Goal: Information Seeking & Learning: Learn about a topic

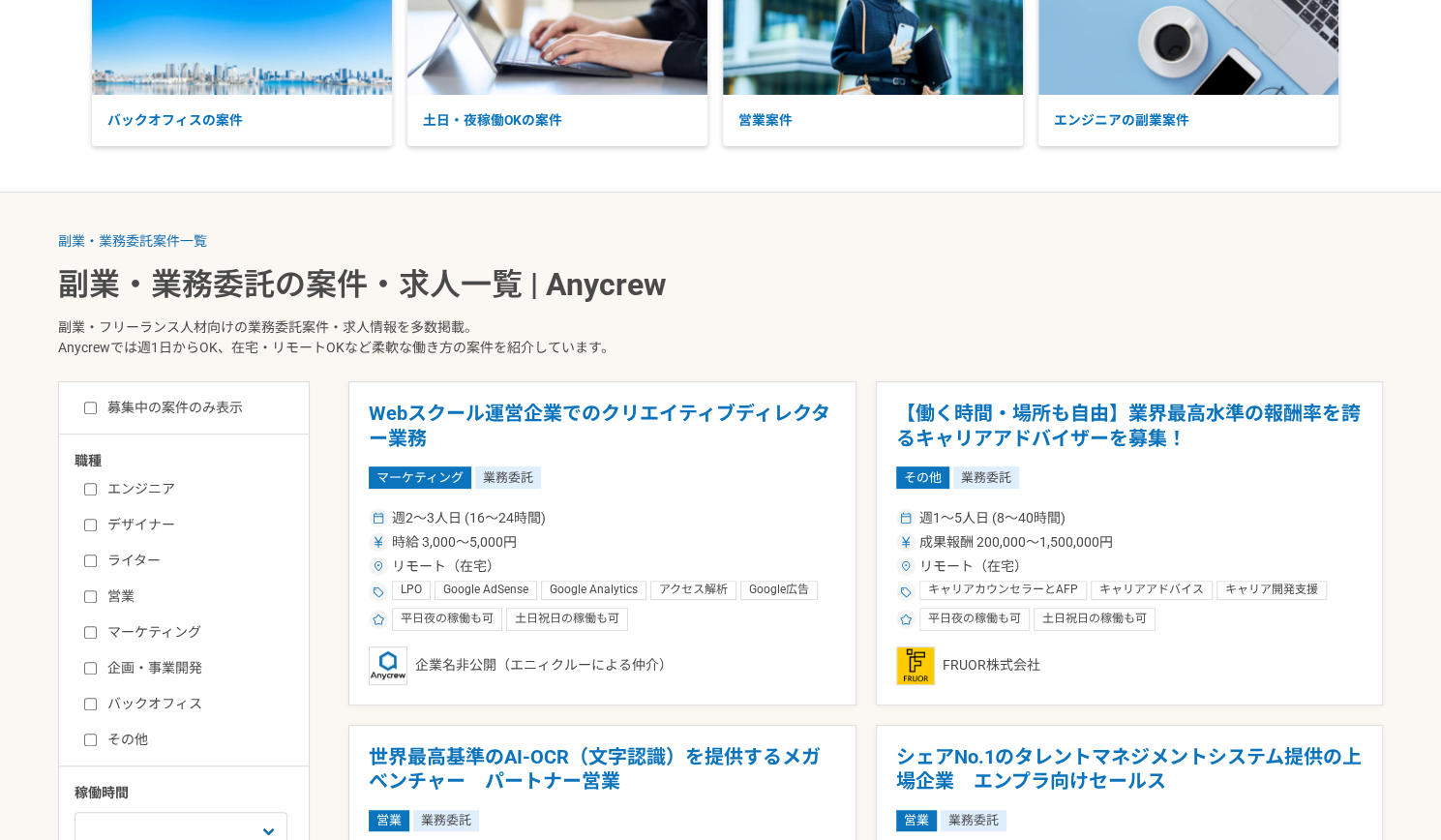
scroll to position [290, 0]
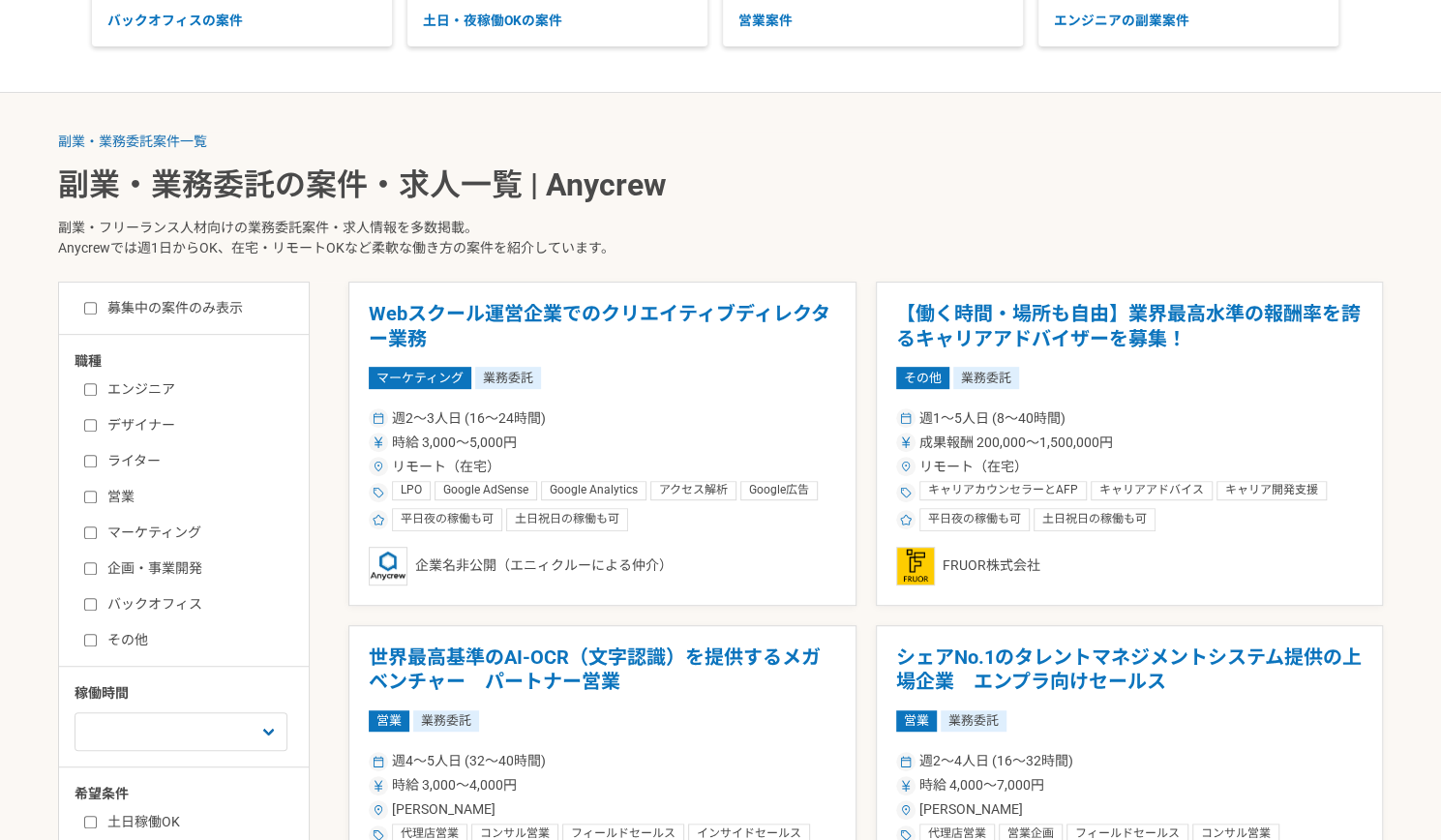
click at [89, 530] on input "マーケティング" at bounding box center [90, 532] width 13 height 13
checkbox input "true"
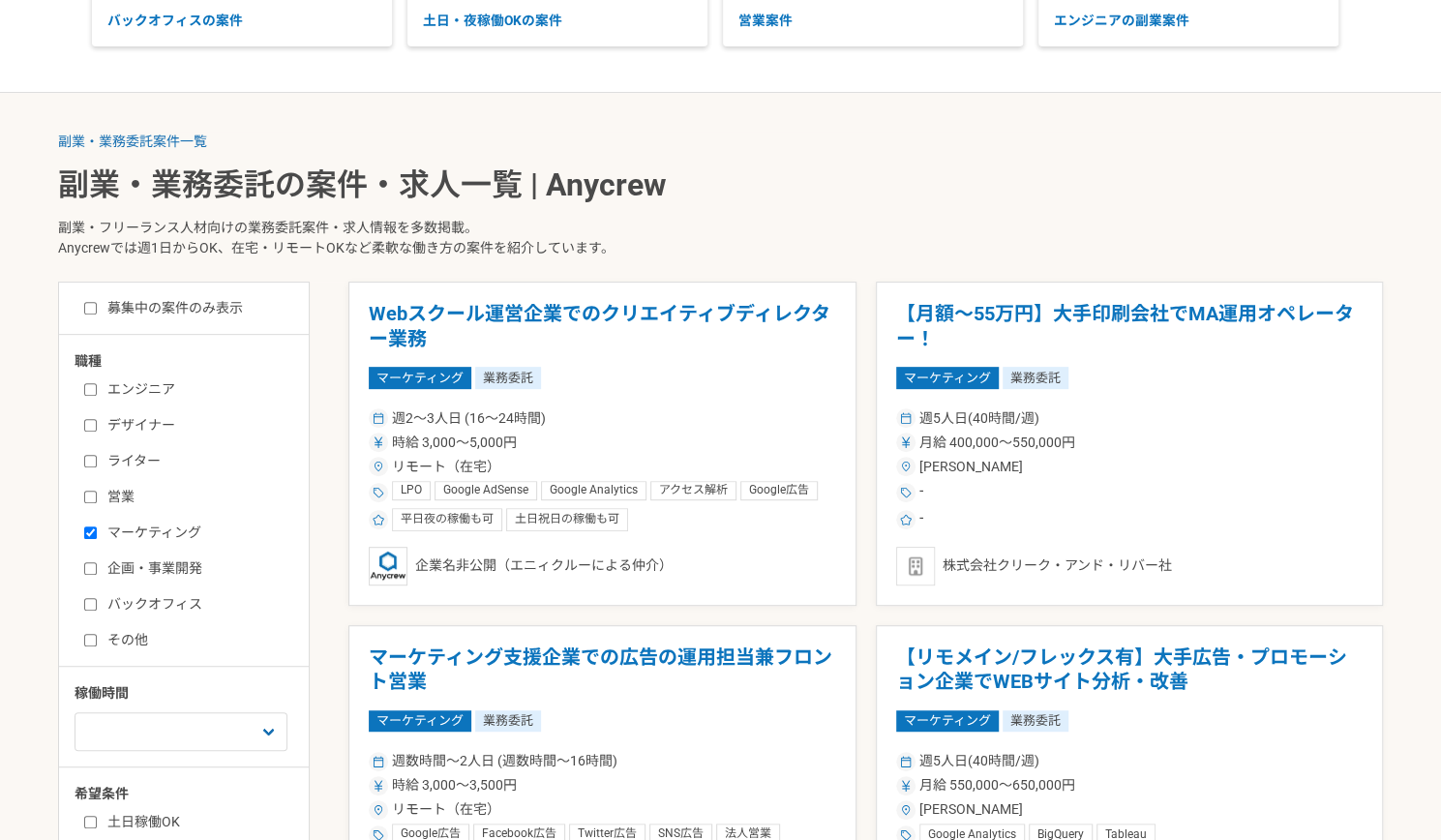
scroll to position [387, 0]
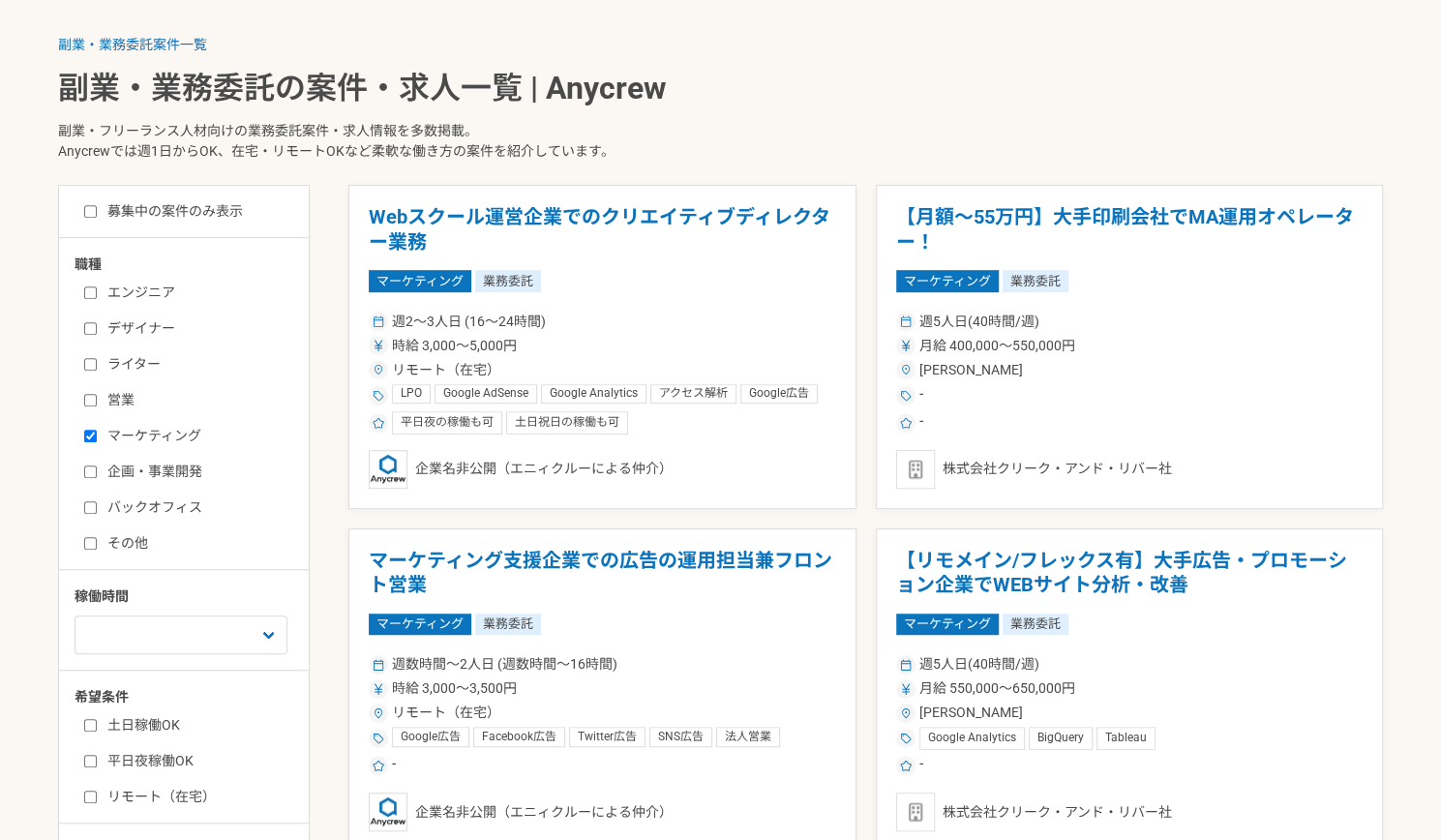
click at [89, 540] on input "その他" at bounding box center [90, 542] width 13 height 13
checkbox input "true"
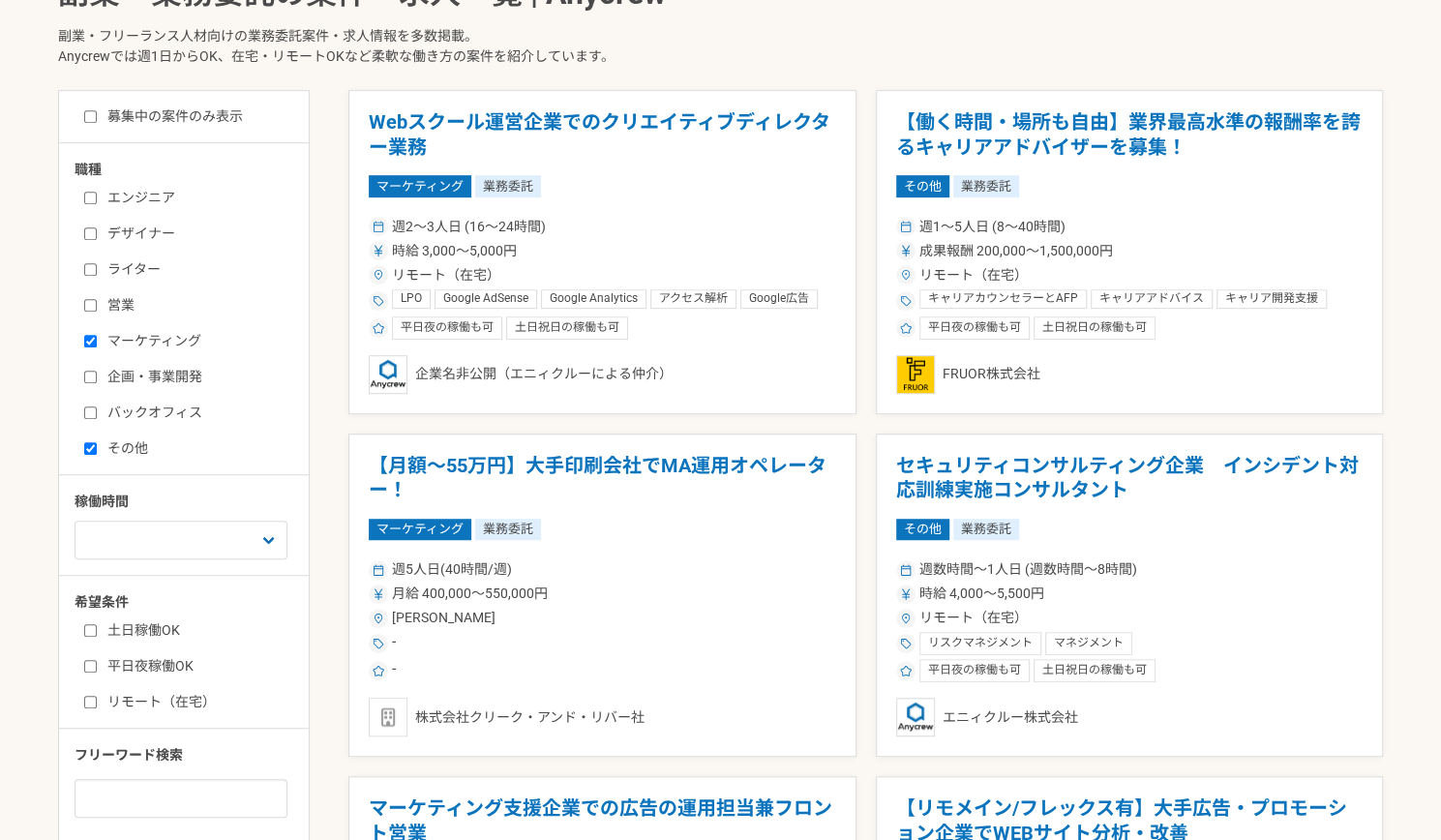
scroll to position [581, 0]
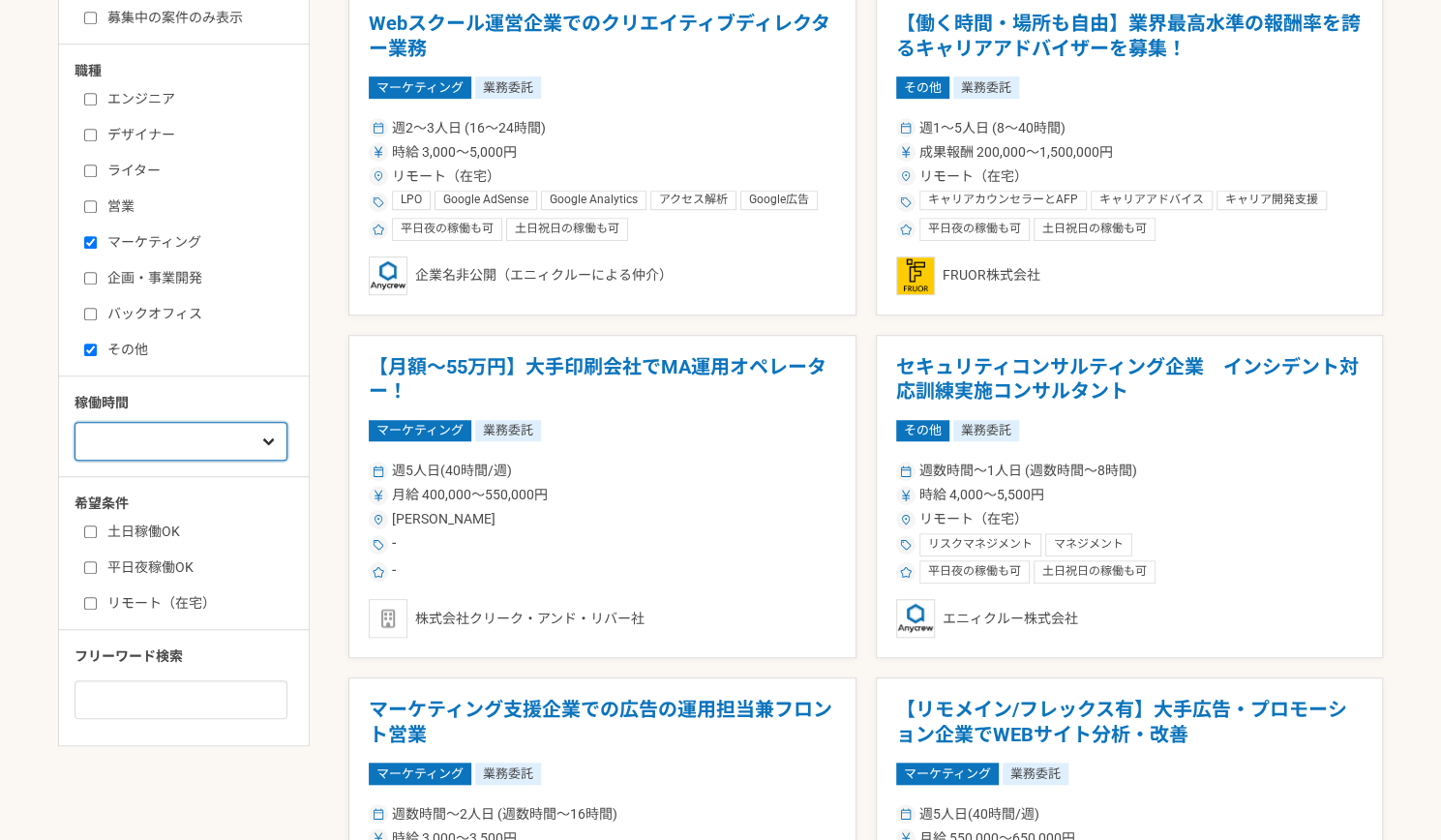
click at [239, 445] on select "週1人日（8時間）以下 週2人日（16時間）以下 週3人日（24時間）以下 週4人日（32時間）以下 週5人日（40時間）以下" at bounding box center [181, 440] width 213 height 38
select select "3"
click at [75, 421] on select "週1人日（8時間）以下 週2人日（16時間）以下 週3人日（24時間）以下 週4人日（32時間）以下 週5人日（40時間）以下" at bounding box center [181, 440] width 213 height 38
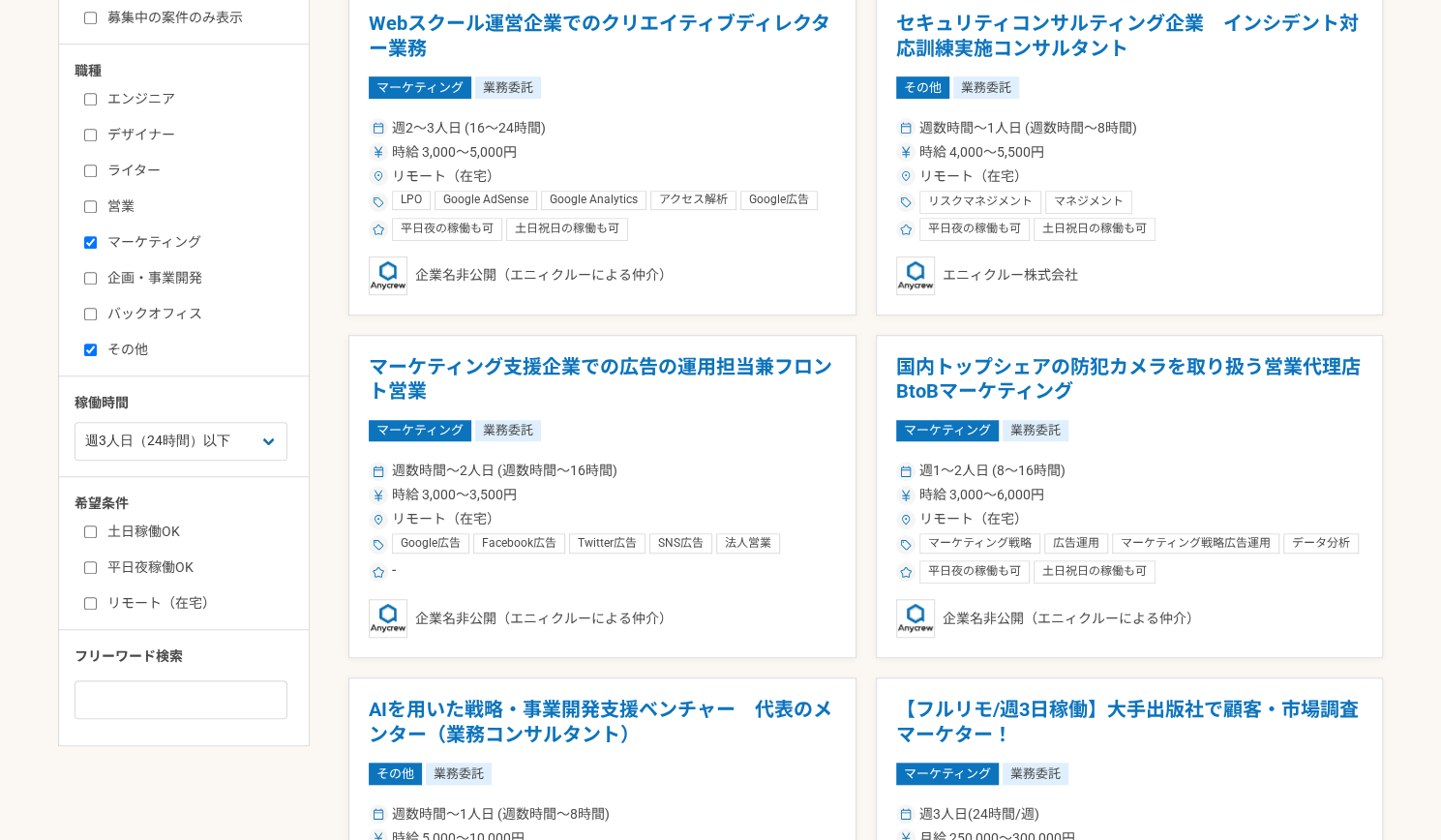
click at [89, 598] on input "リモート（在宅）" at bounding box center [90, 602] width 13 height 13
checkbox input "true"
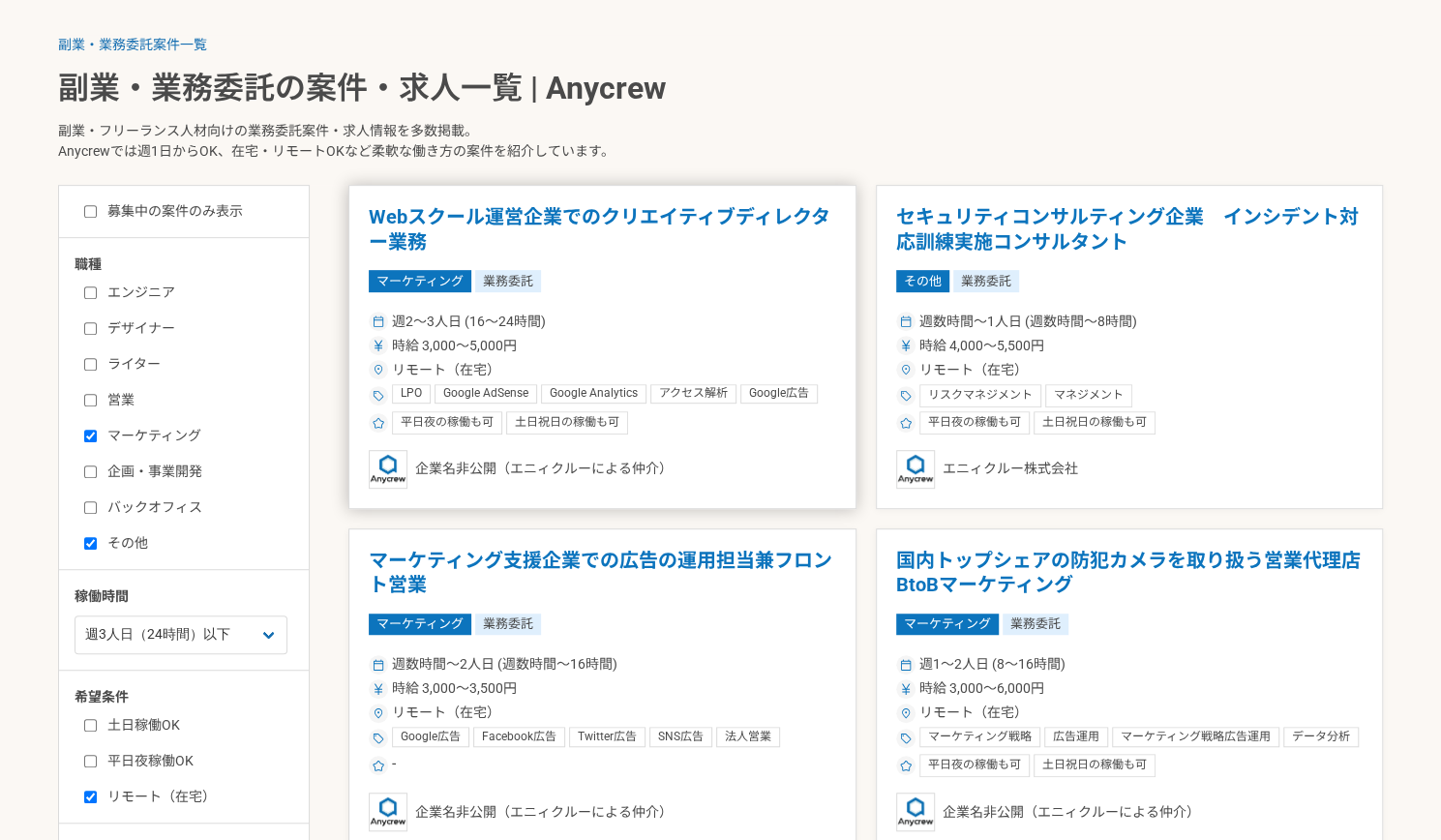
scroll to position [290, 0]
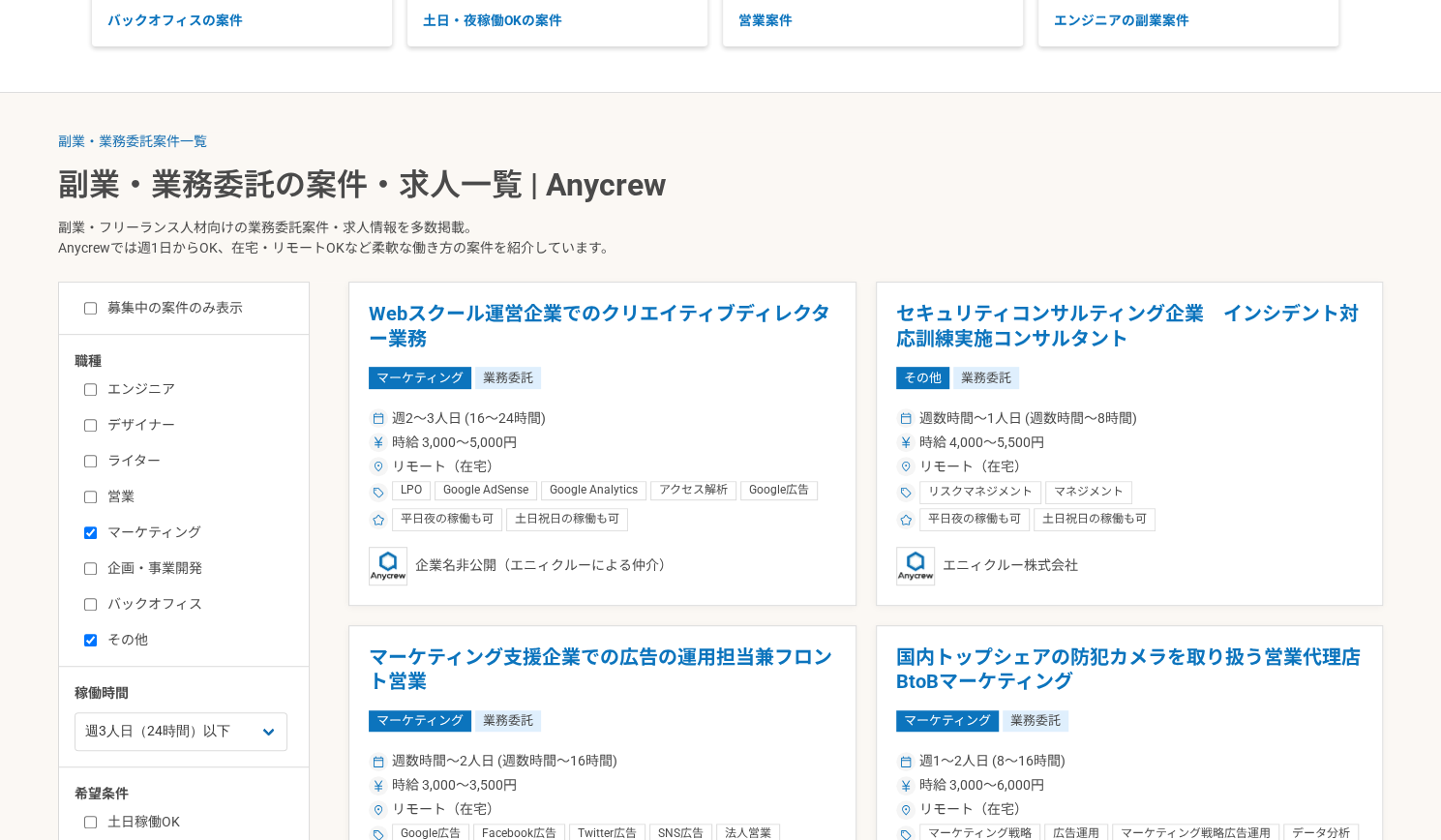
click at [89, 304] on input "募集中の案件のみ表示" at bounding box center [90, 308] width 13 height 13
checkbox input "true"
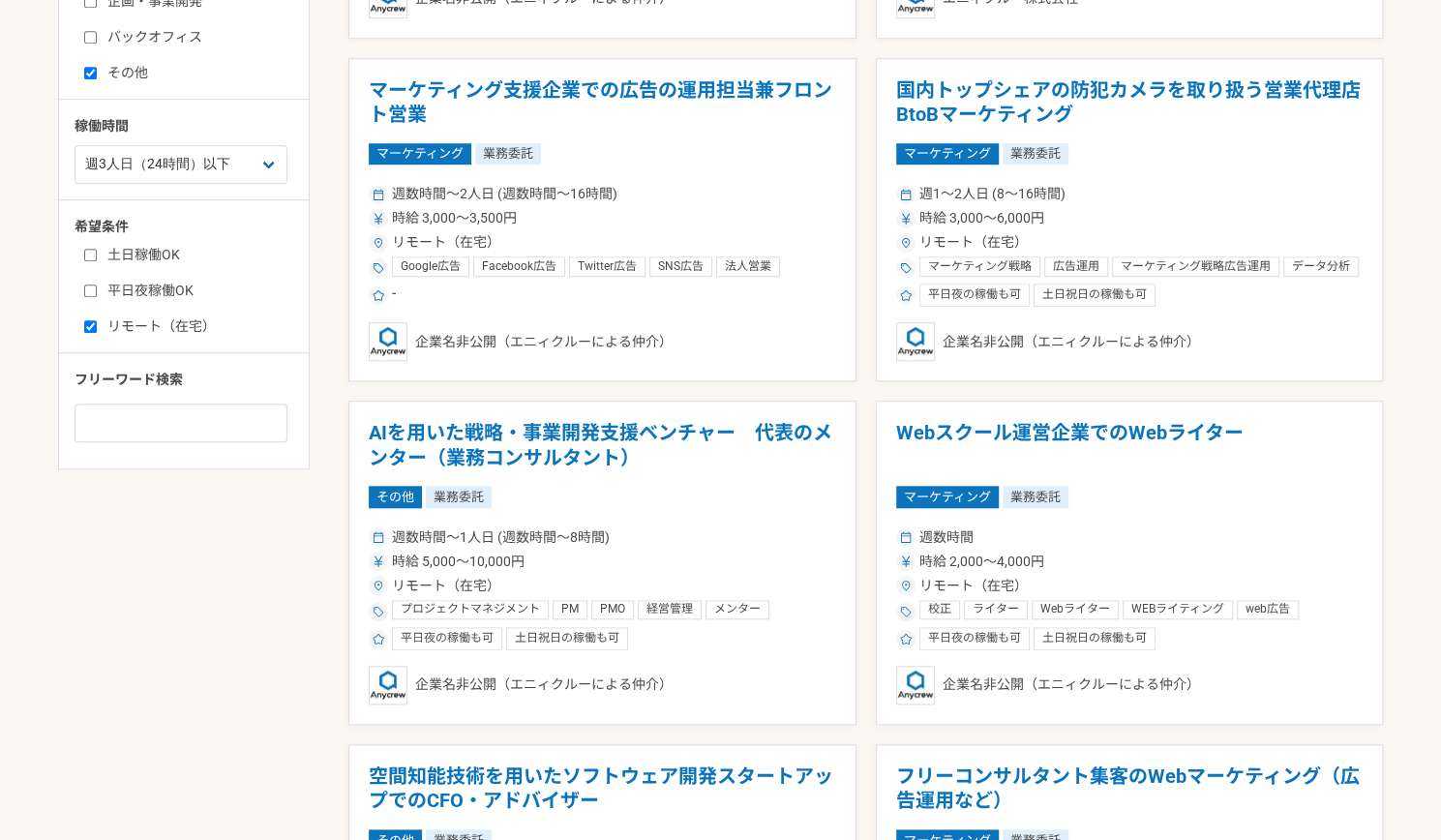
scroll to position [967, 0]
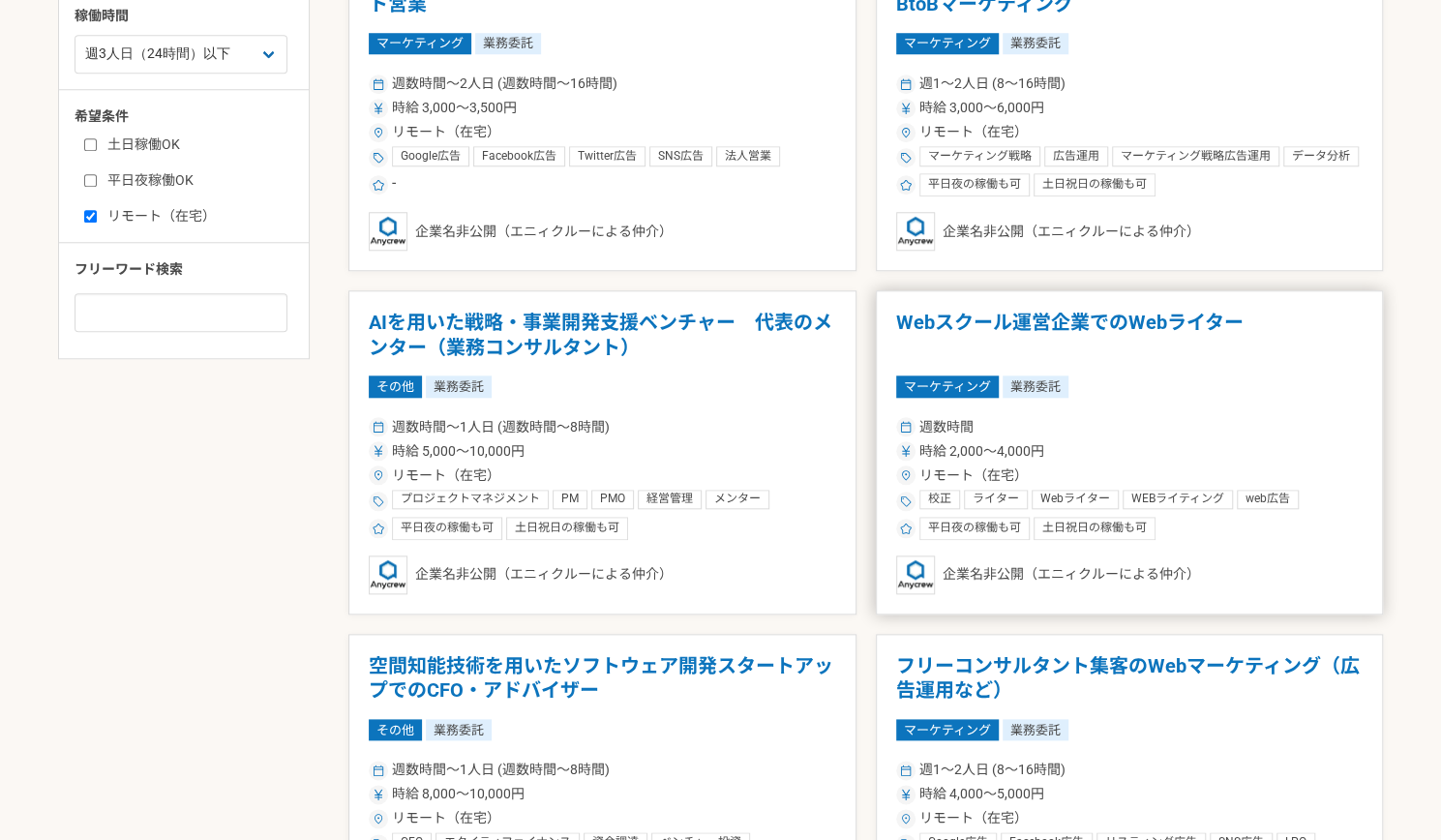
click at [997, 328] on h1 "Webスクール運営企業でのWebライター" at bounding box center [1130, 335] width 468 height 49
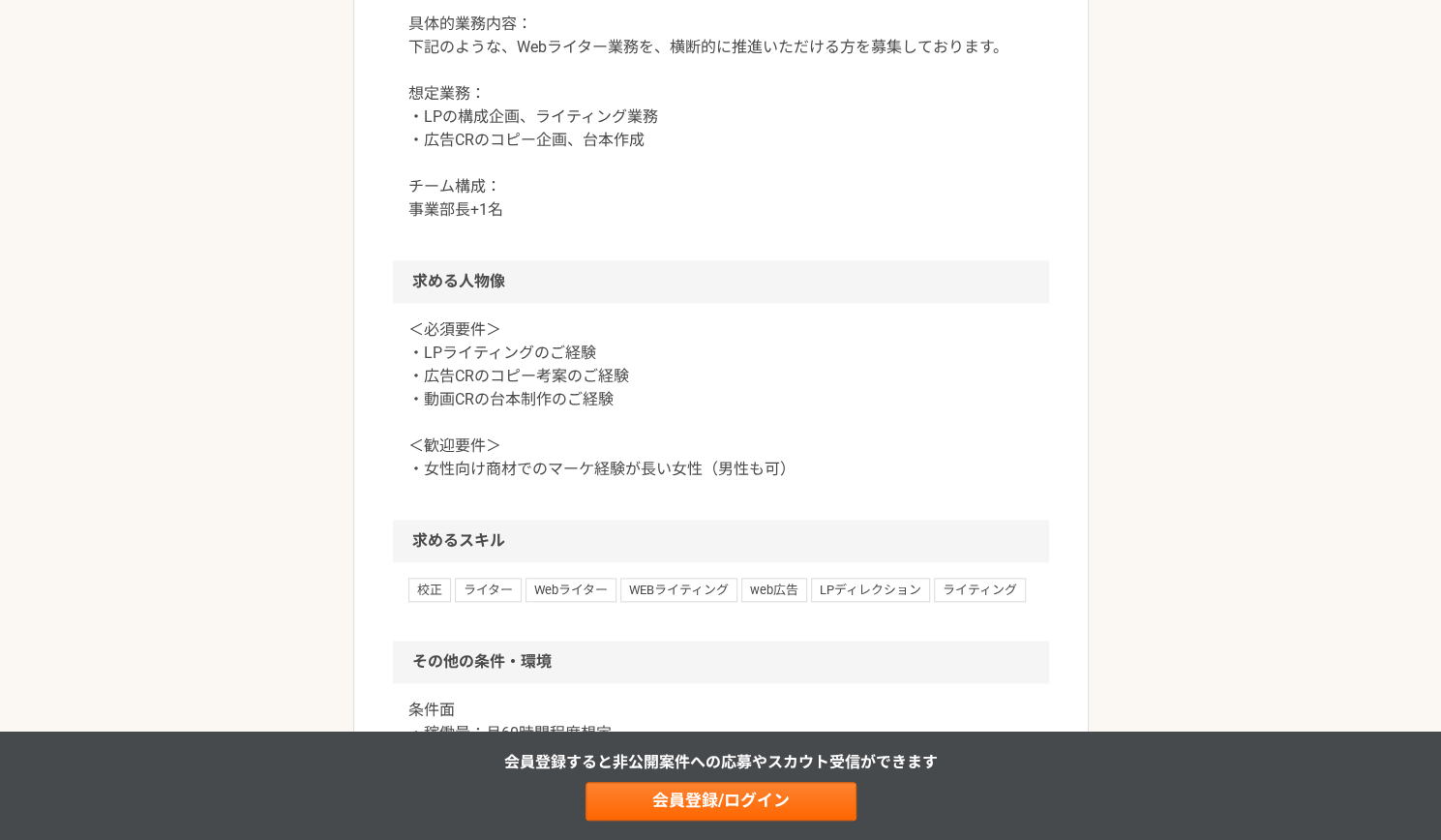
scroll to position [996, 0]
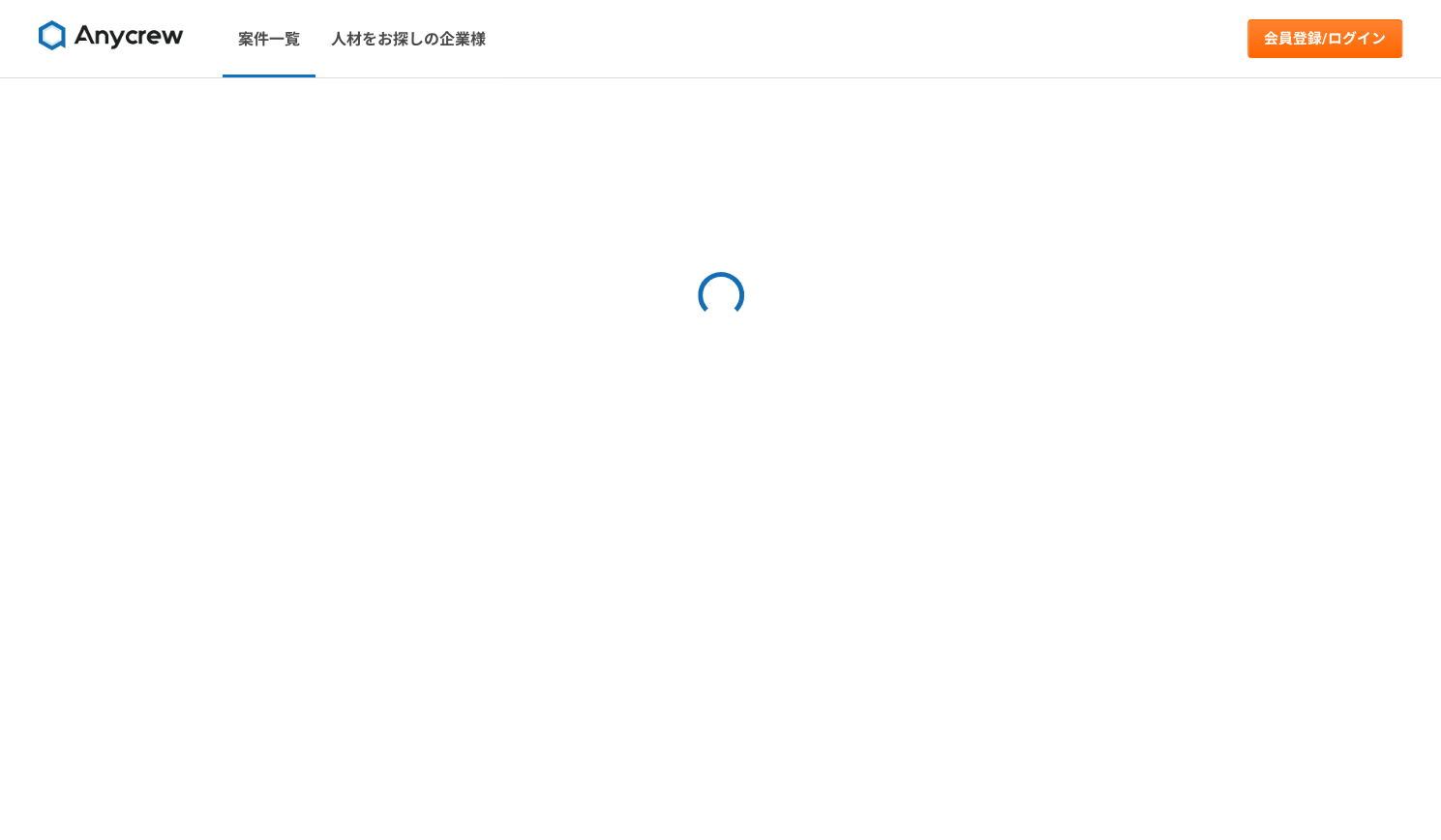
select select "3"
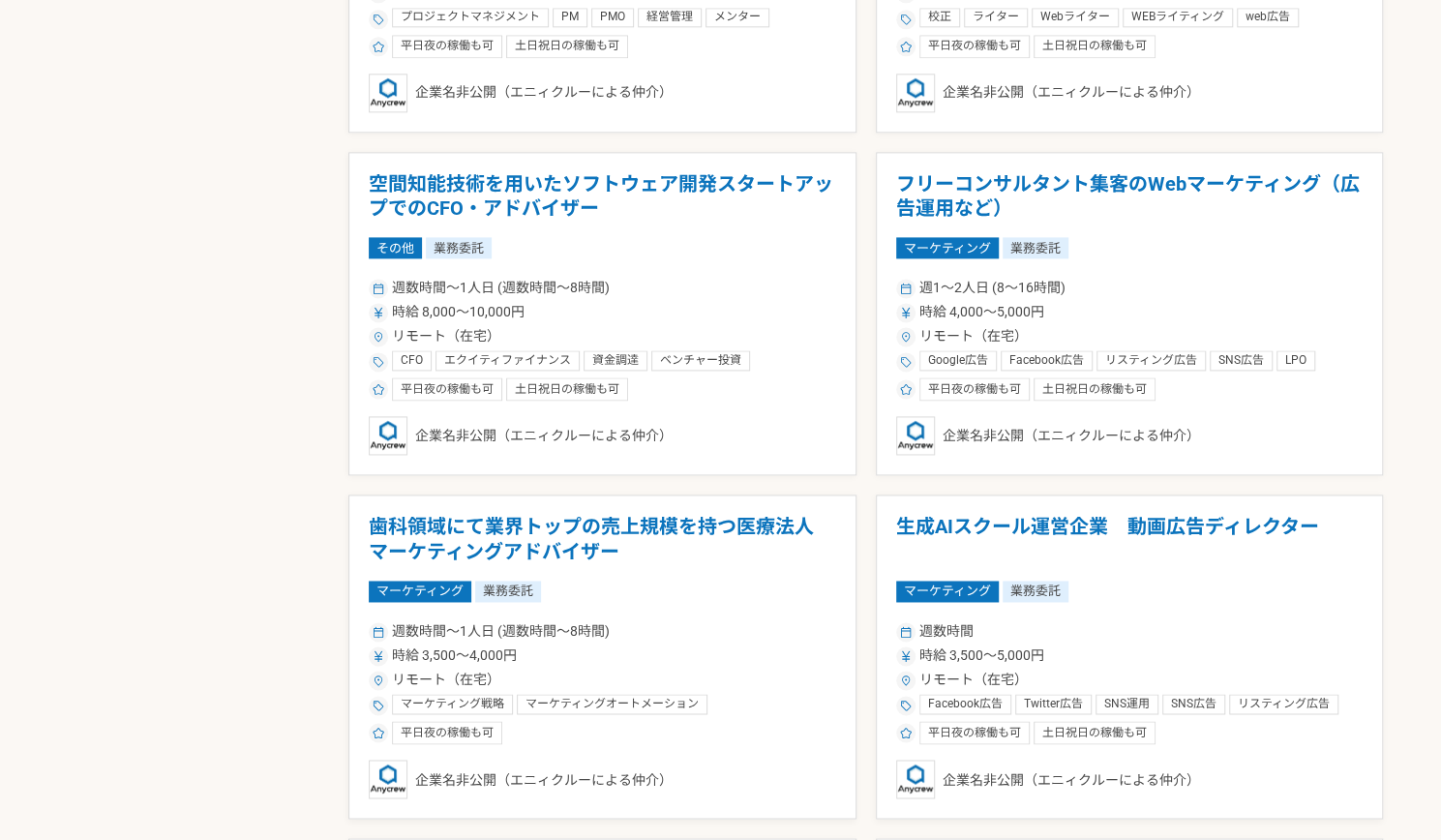
scroll to position [1455, 0]
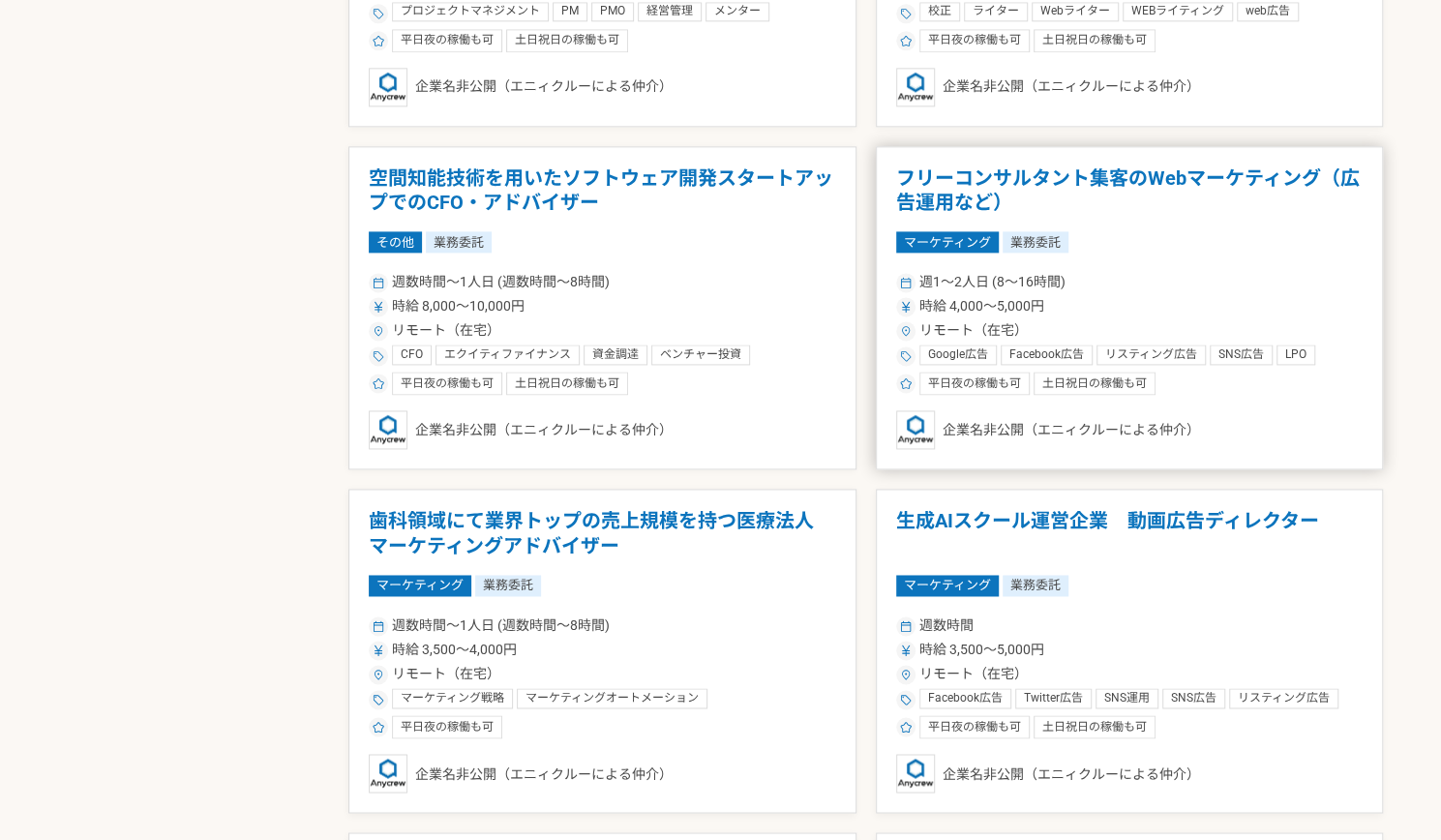
click at [933, 185] on h1 "フリーコンサルタント集客のWebマーケティング（広告運用など）" at bounding box center [1130, 191] width 468 height 49
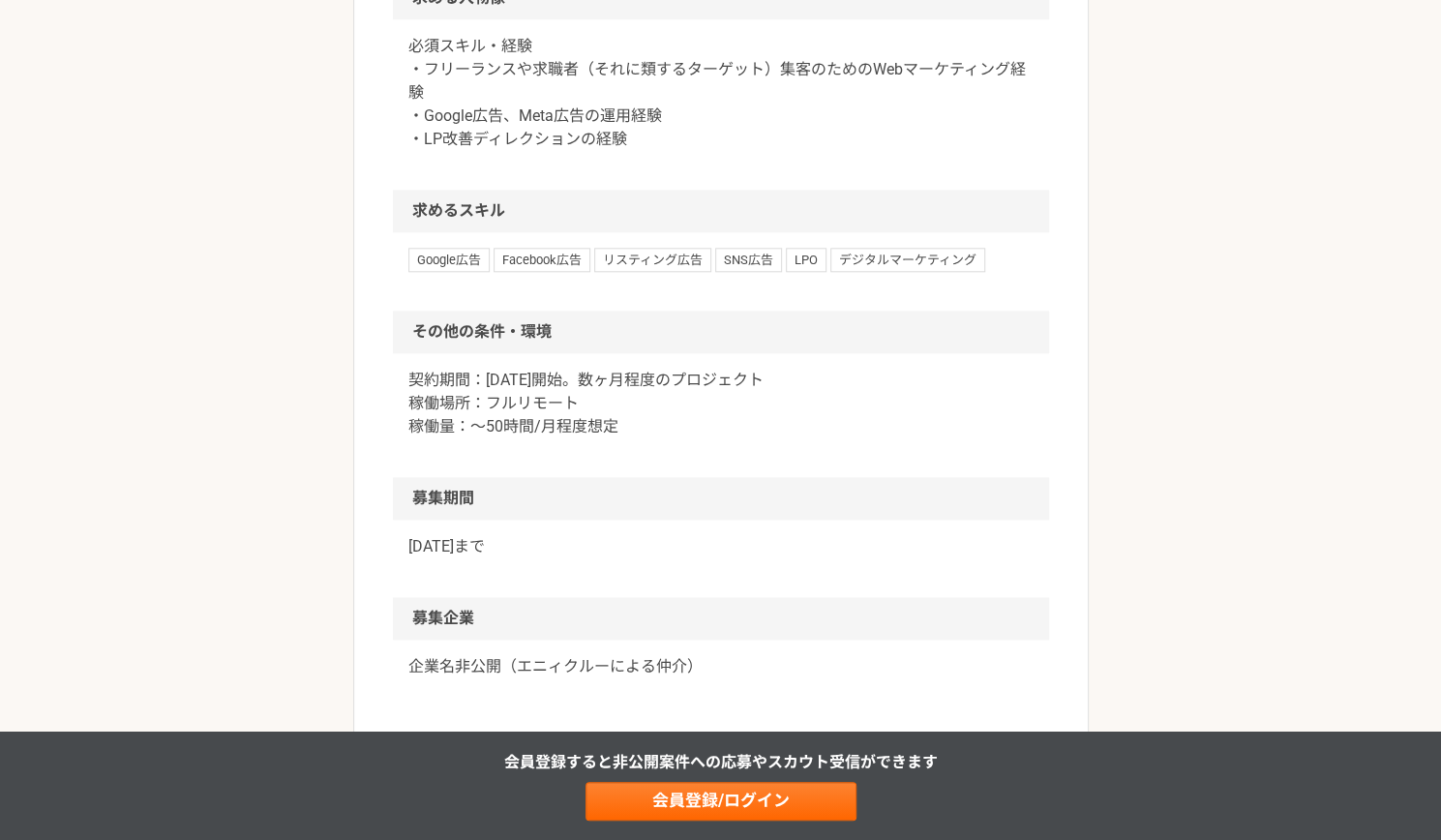
scroll to position [1076, 0]
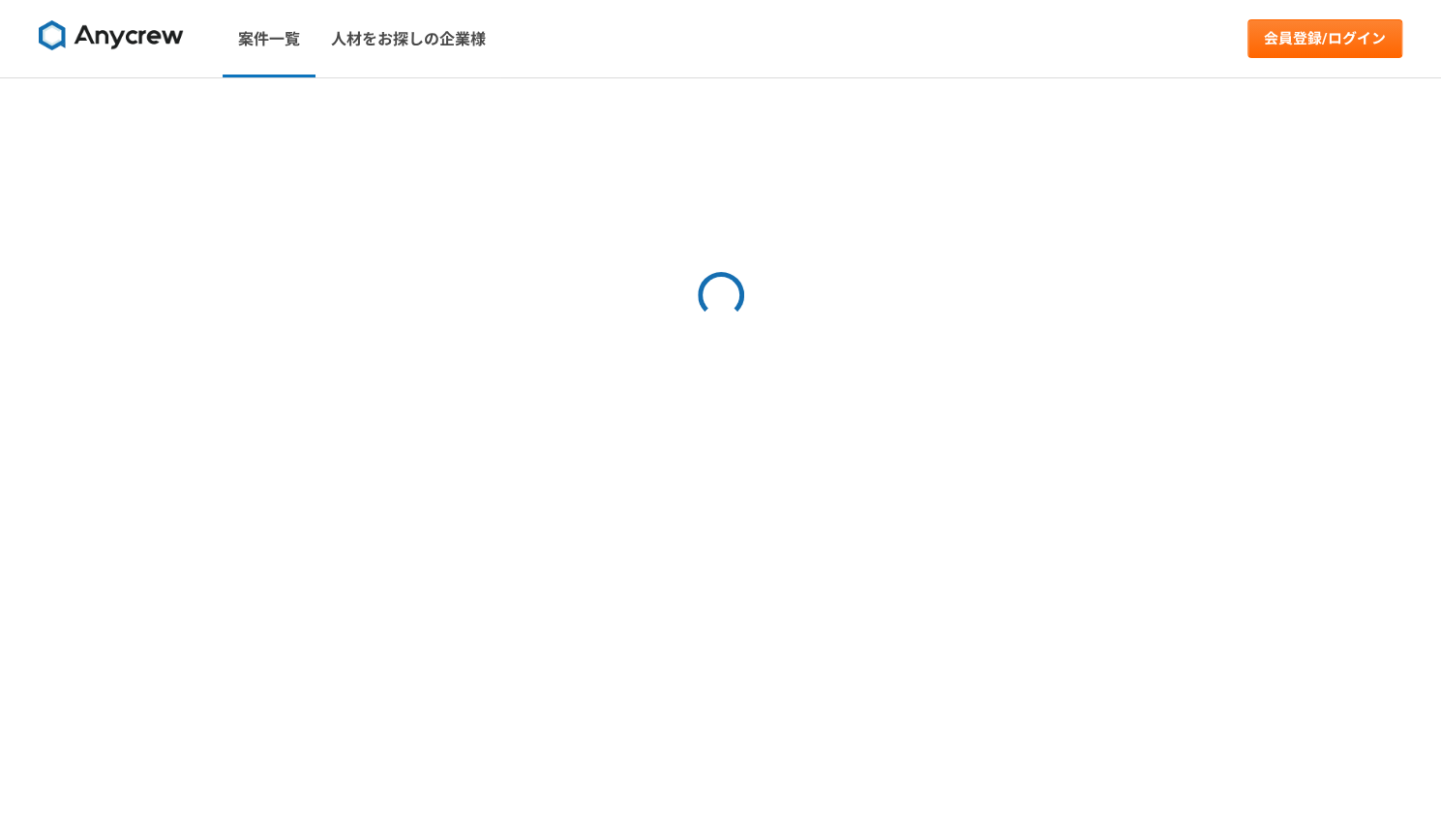
select select "3"
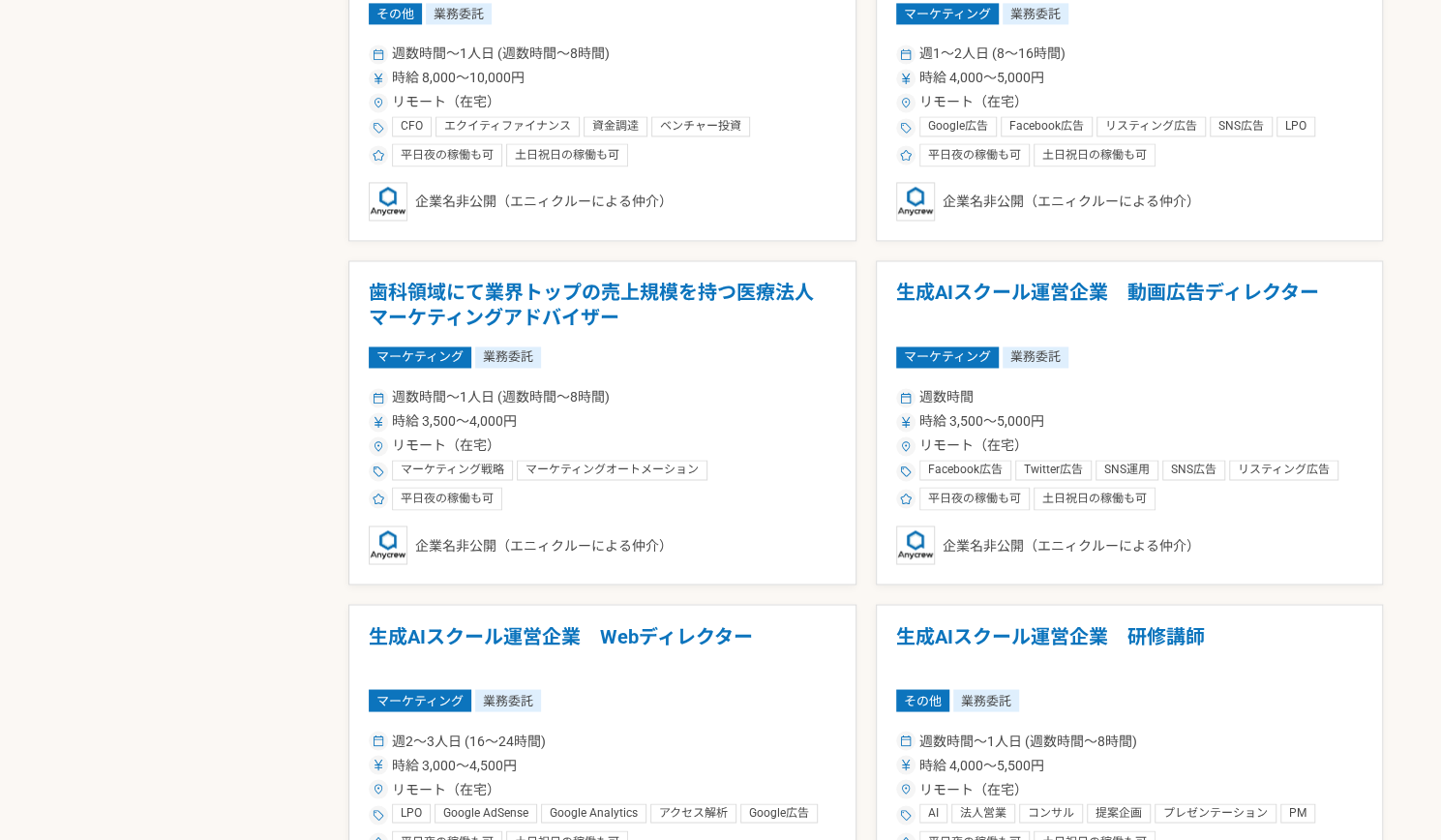
scroll to position [1684, 0]
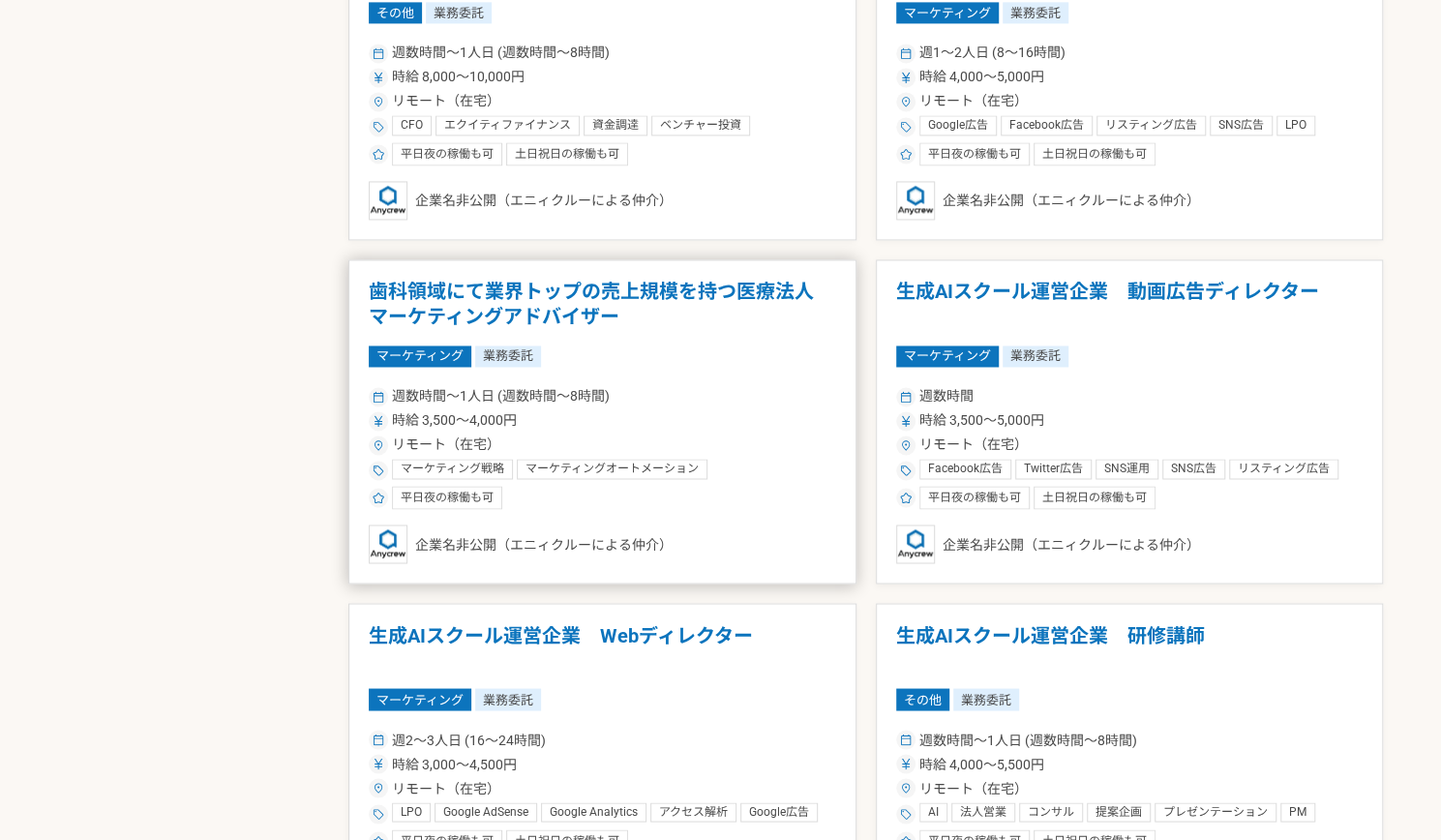
click at [431, 314] on h1 "歯科領域にて業界トップの売上規模を持つ医療法人　マーケティングアドバイザー" at bounding box center [603, 305] width 468 height 49
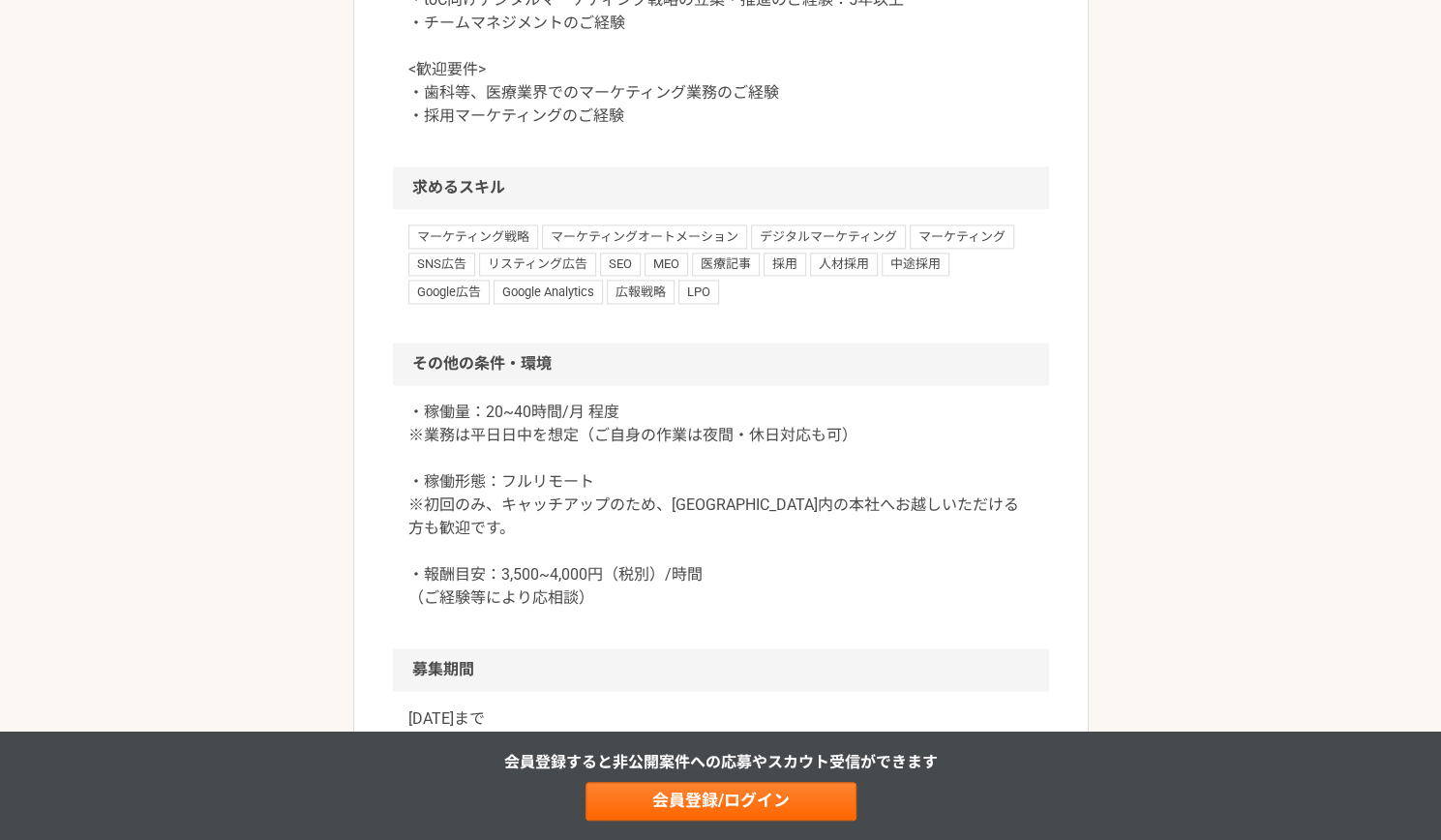
scroll to position [1454, 0]
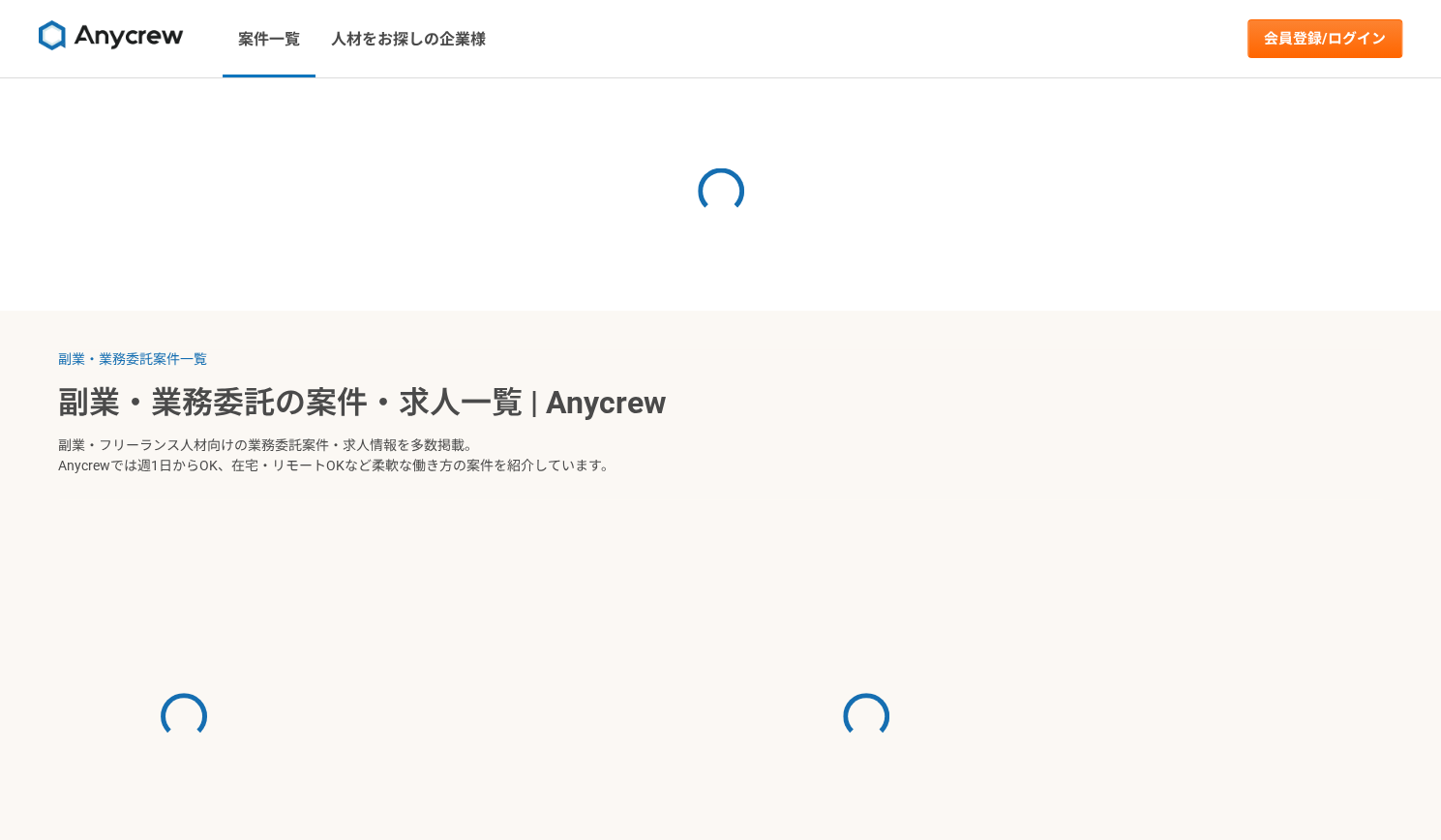
select select "3"
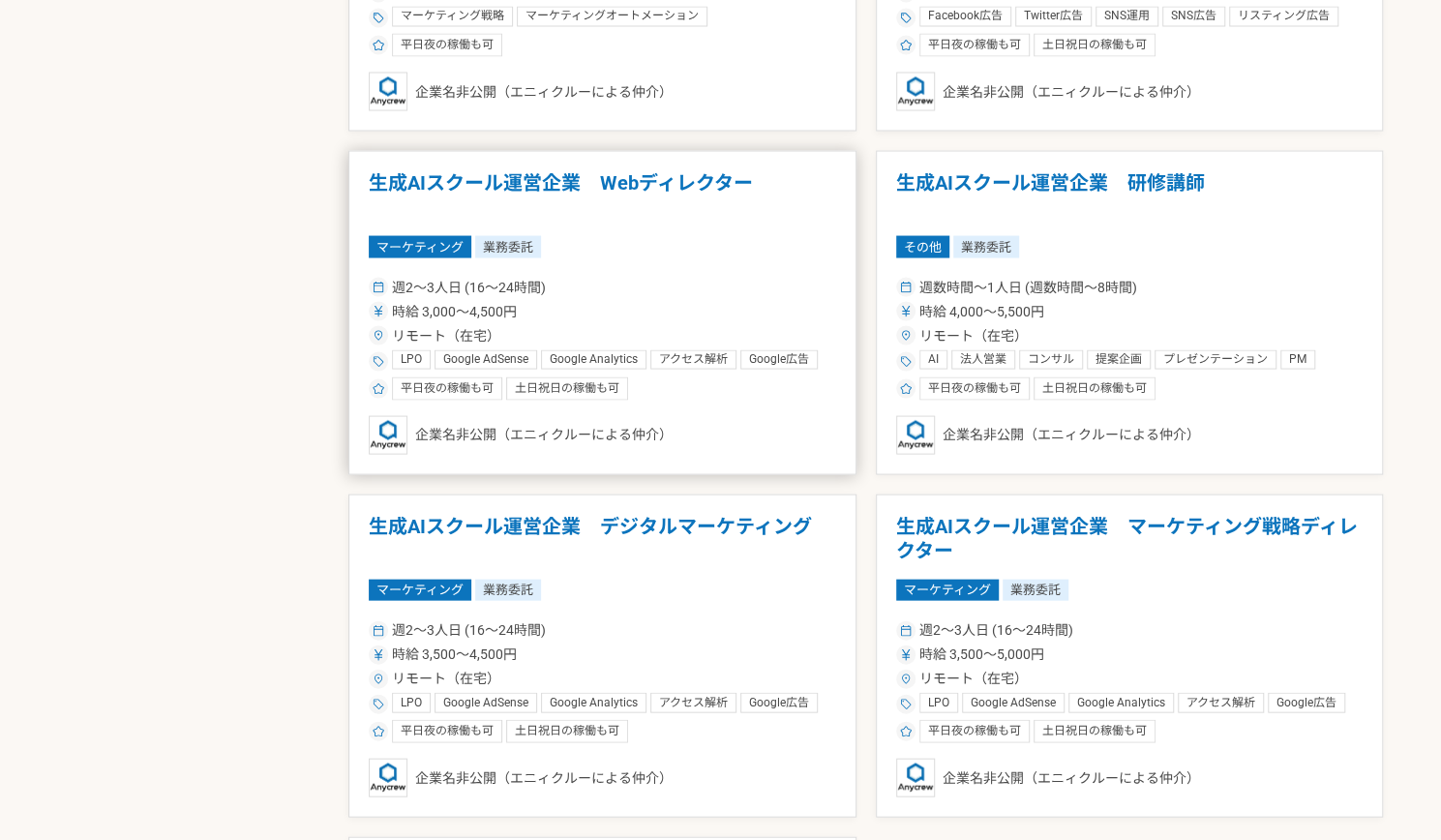
scroll to position [2138, 0]
click at [689, 173] on h1 "生成AIスクール運営企業　Webディレクター" at bounding box center [603, 194] width 468 height 49
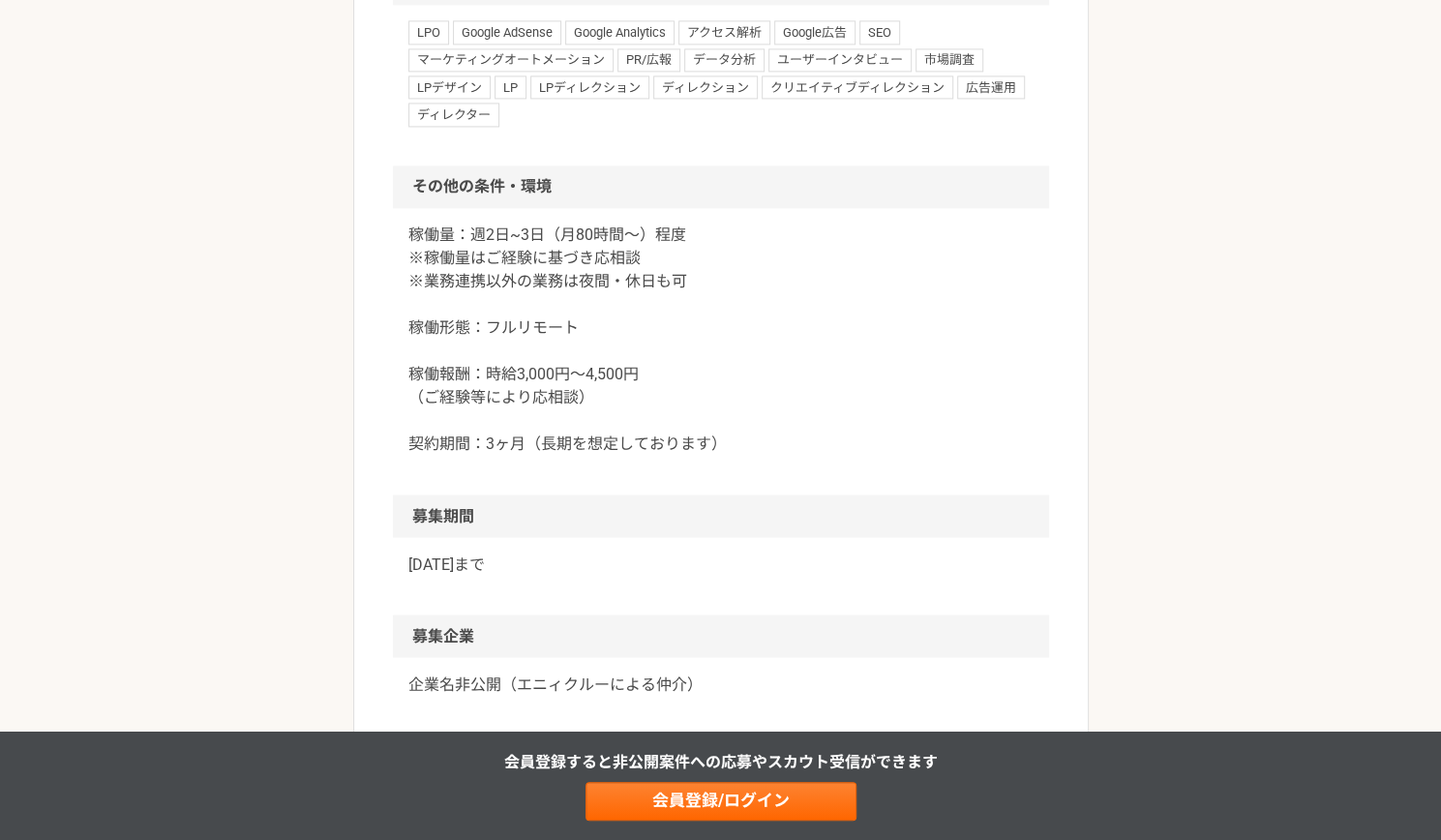
scroll to position [1785, 0]
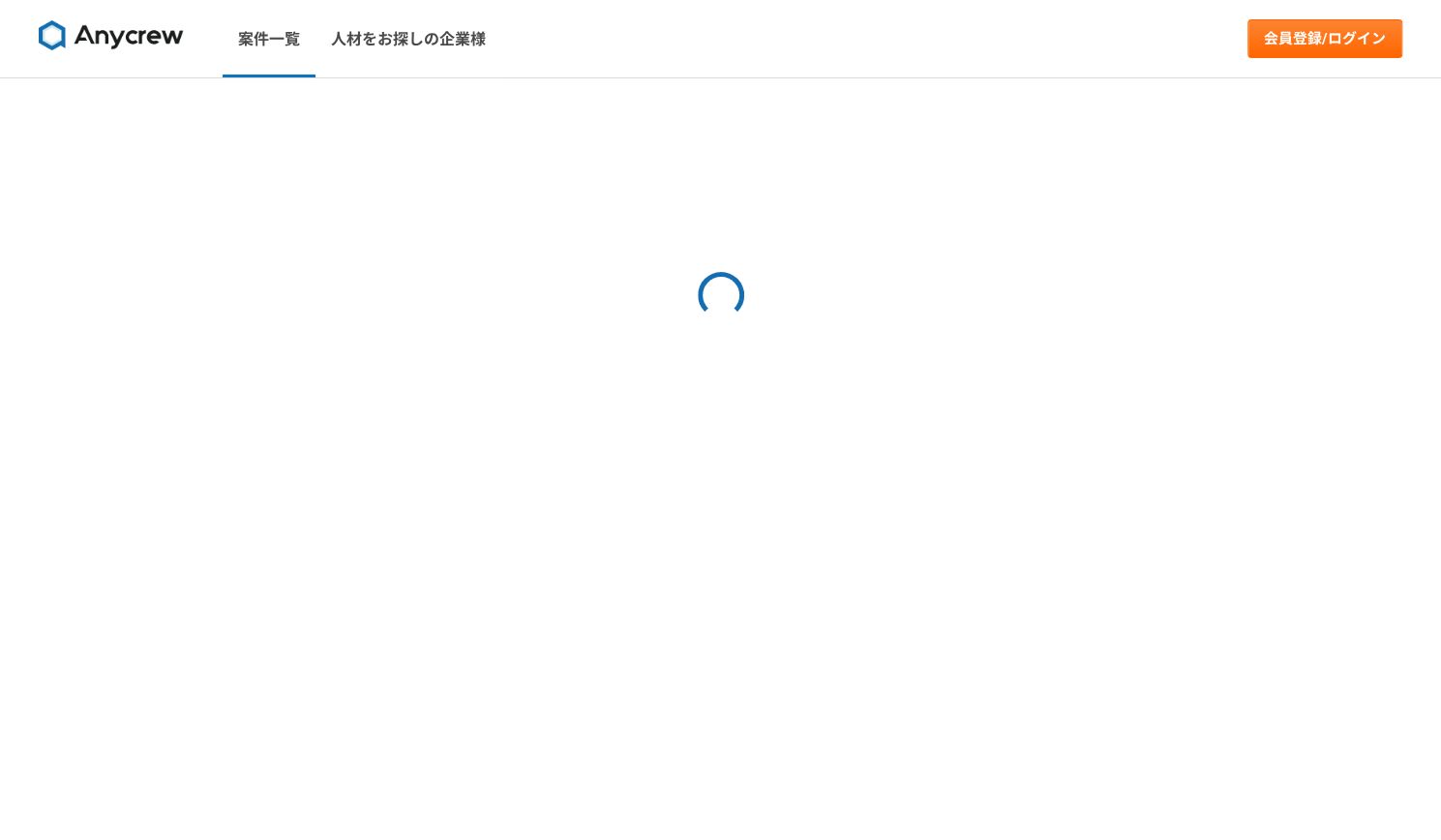
select select "3"
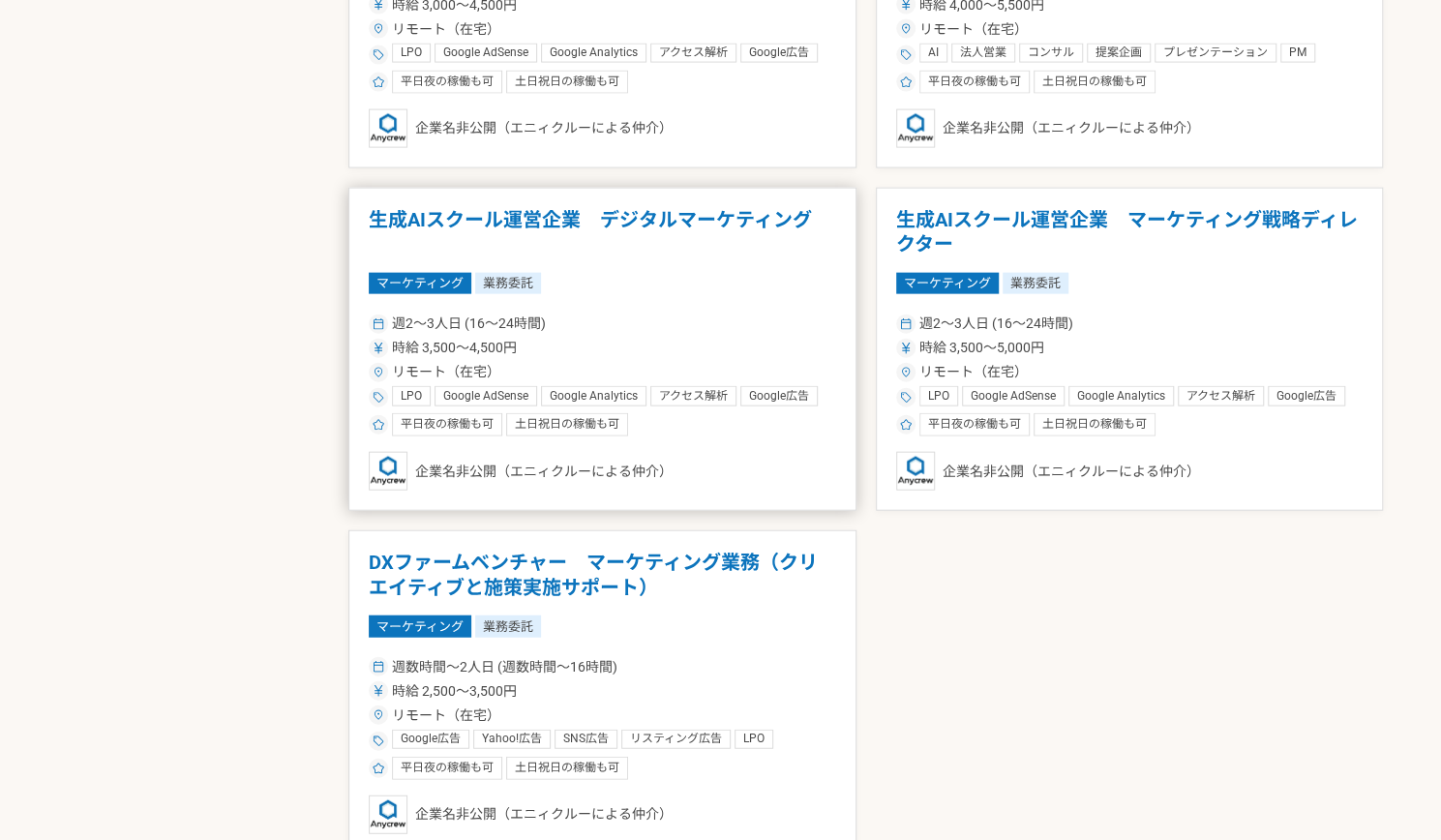
scroll to position [2444, 0]
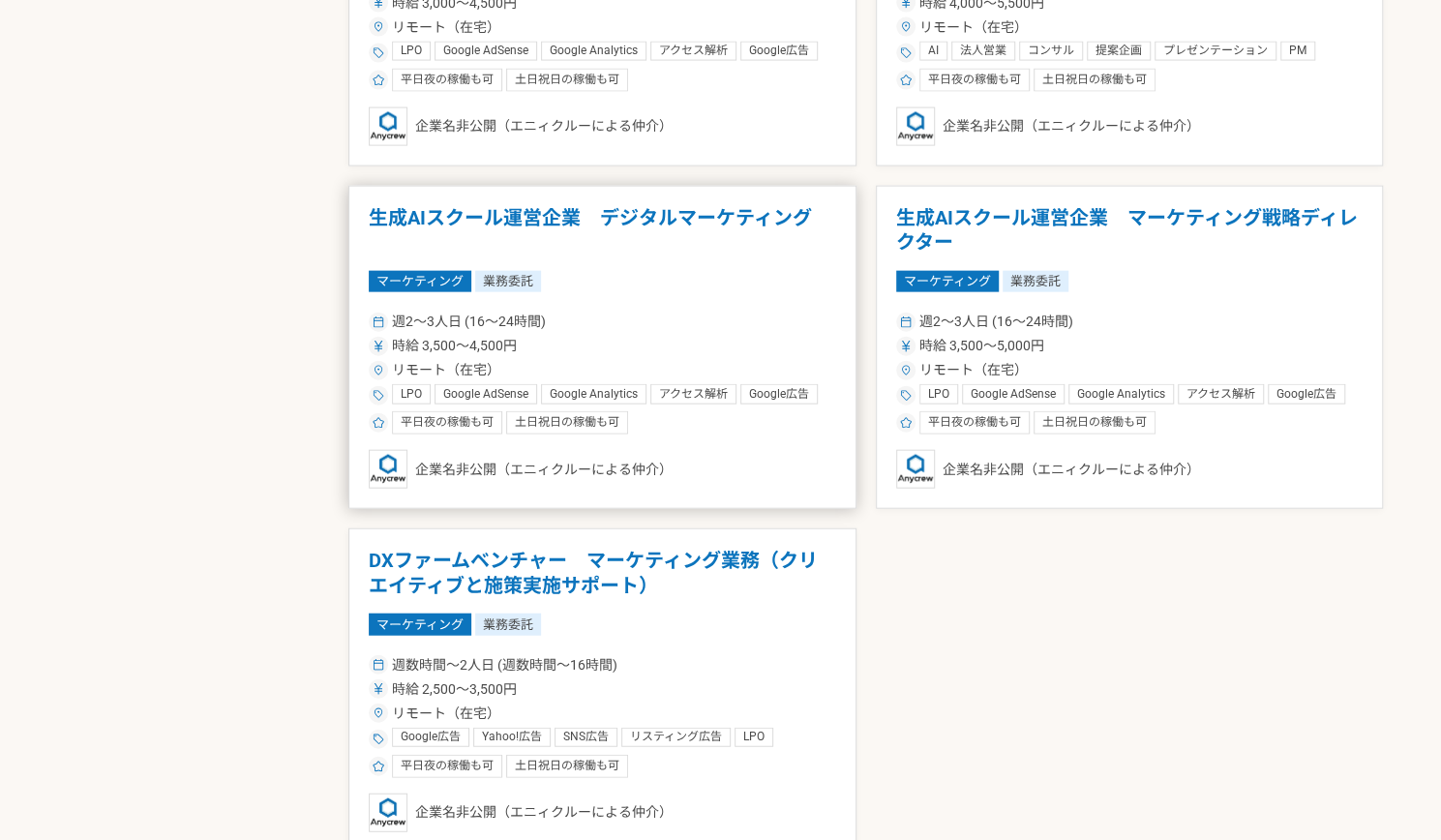
click at [725, 370] on div "リモート（在宅）" at bounding box center [603, 369] width 468 height 21
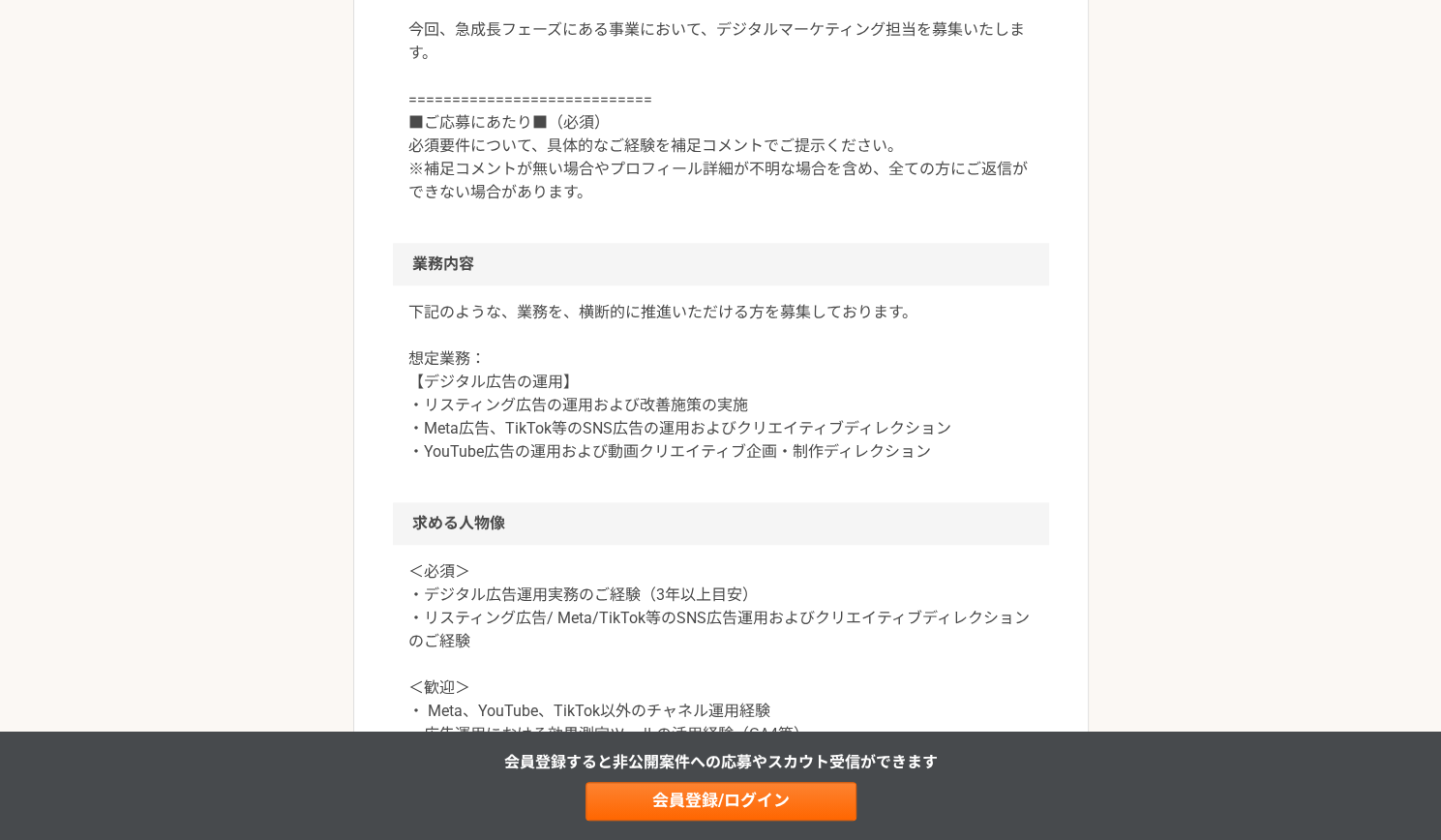
scroll to position [943, 0]
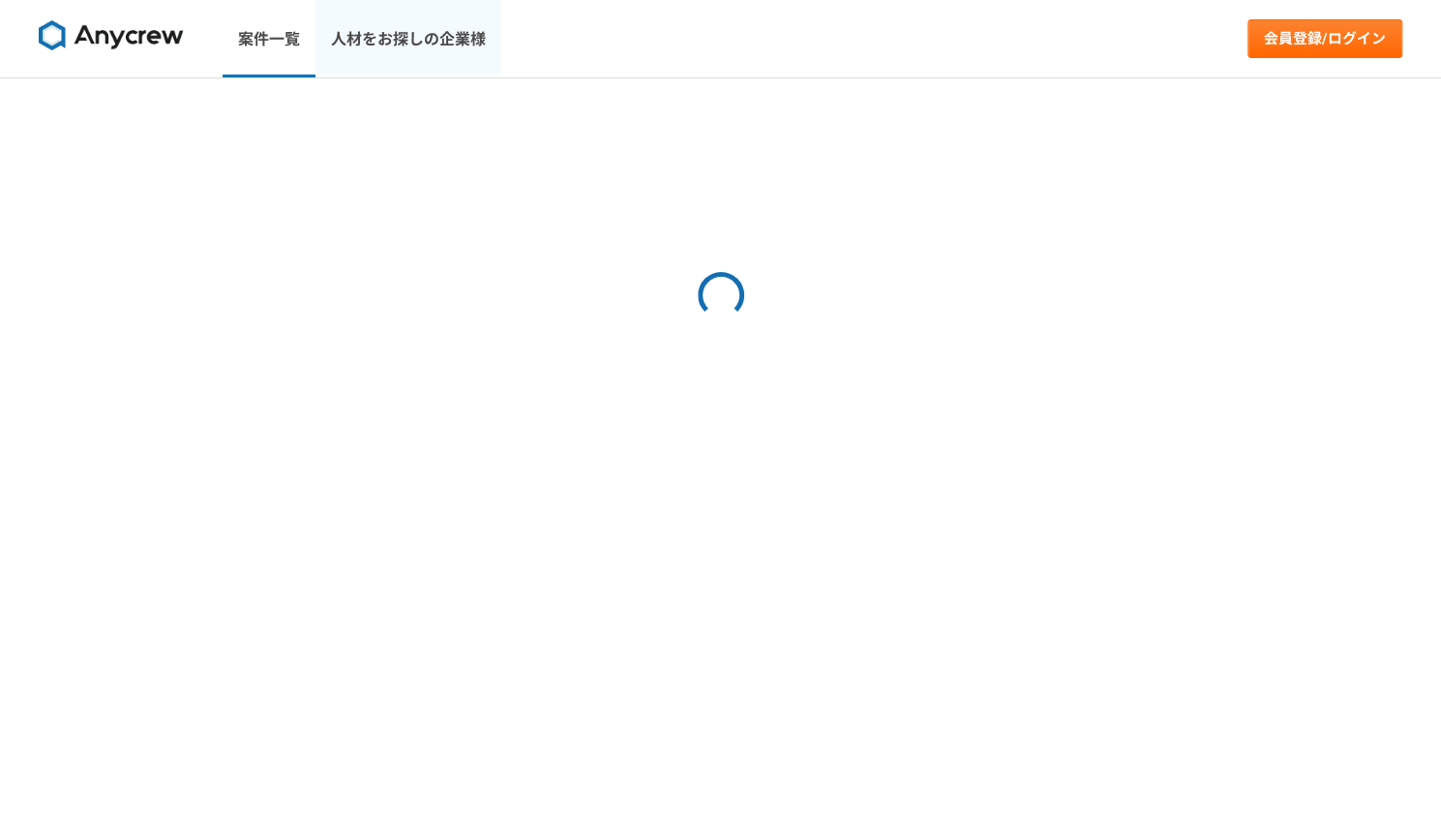
select select "3"
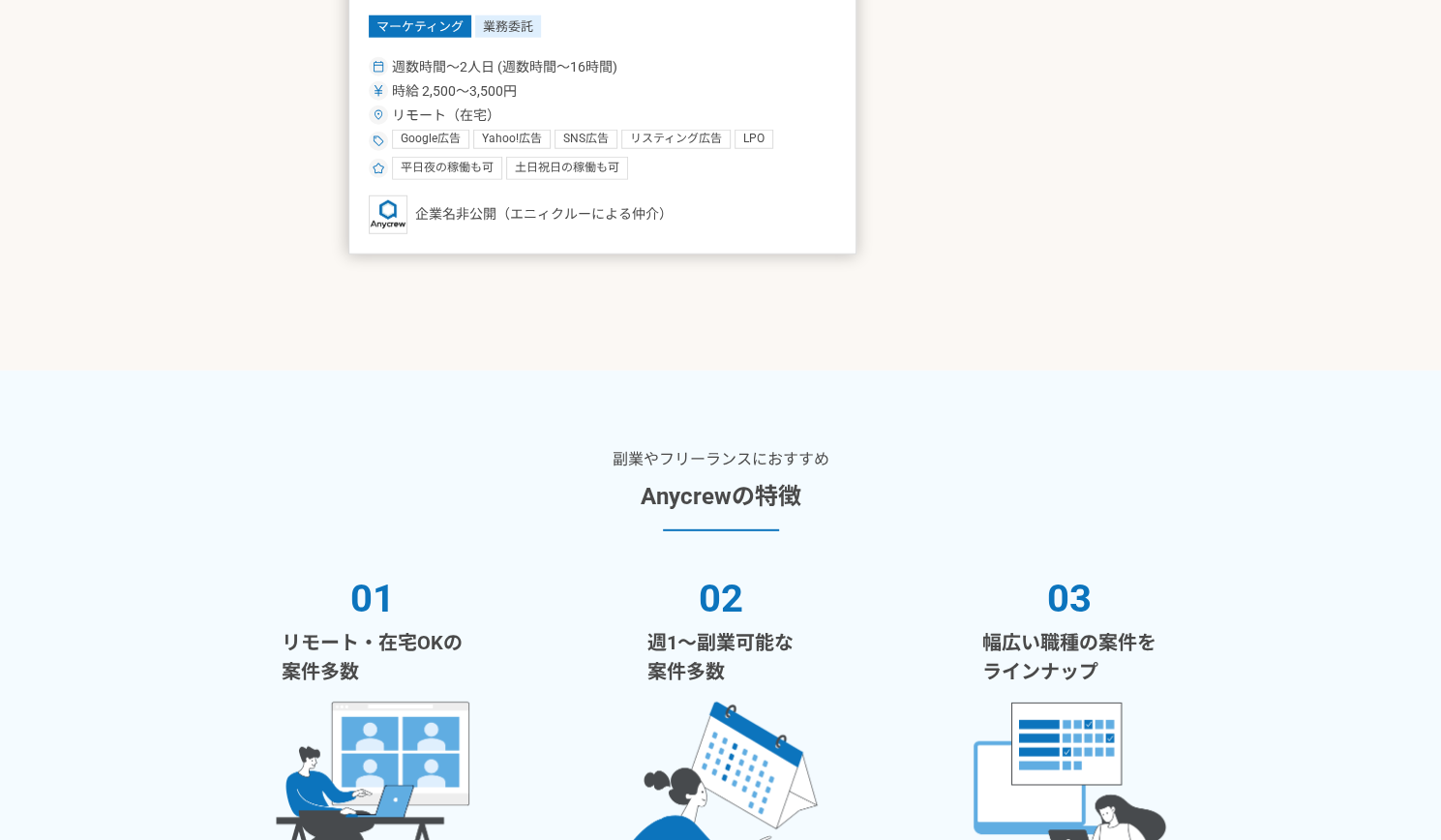
scroll to position [3047, 0]
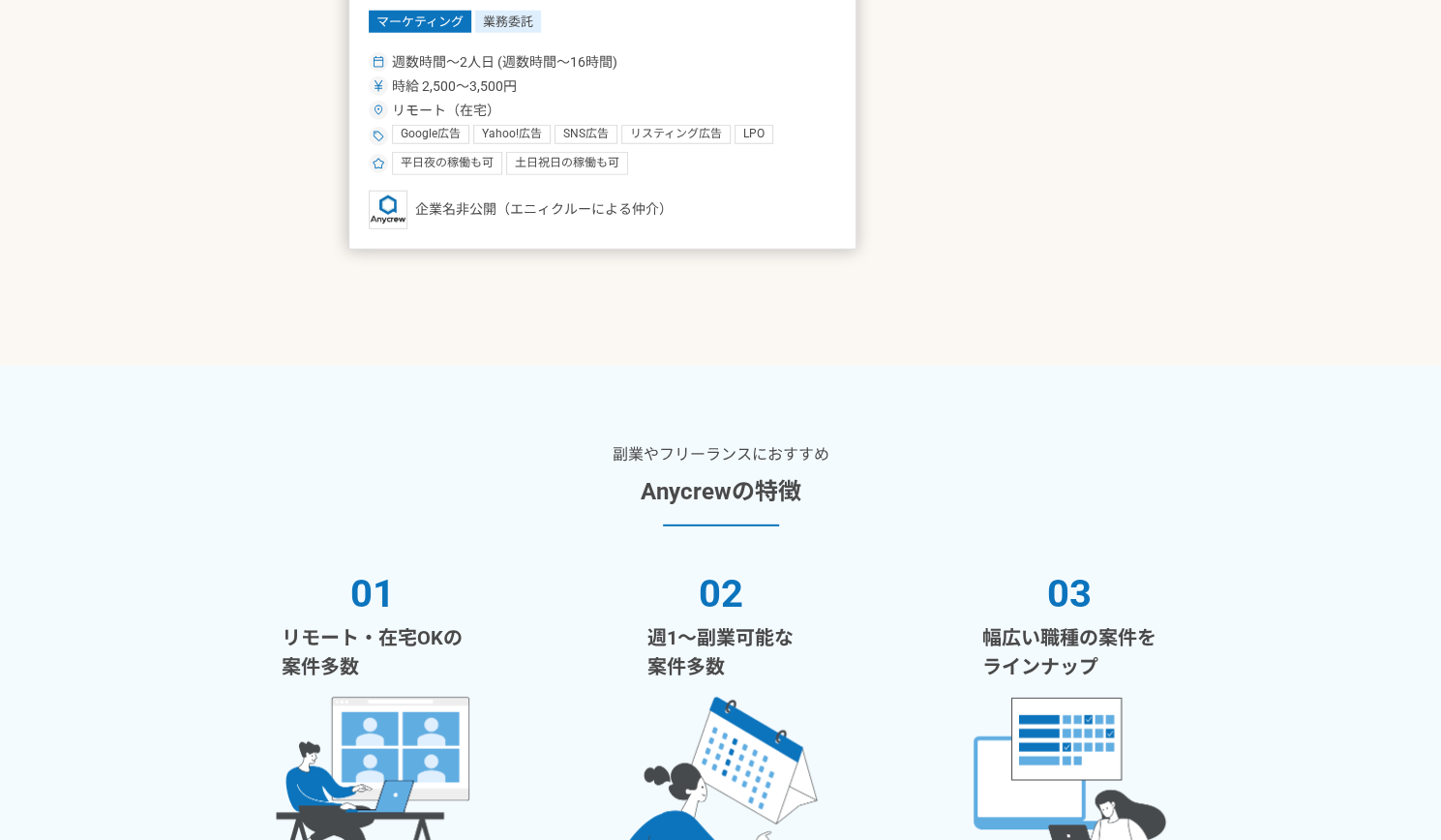
click at [515, 84] on div "時給 2,500〜3,500円" at bounding box center [603, 86] width 468 height 21
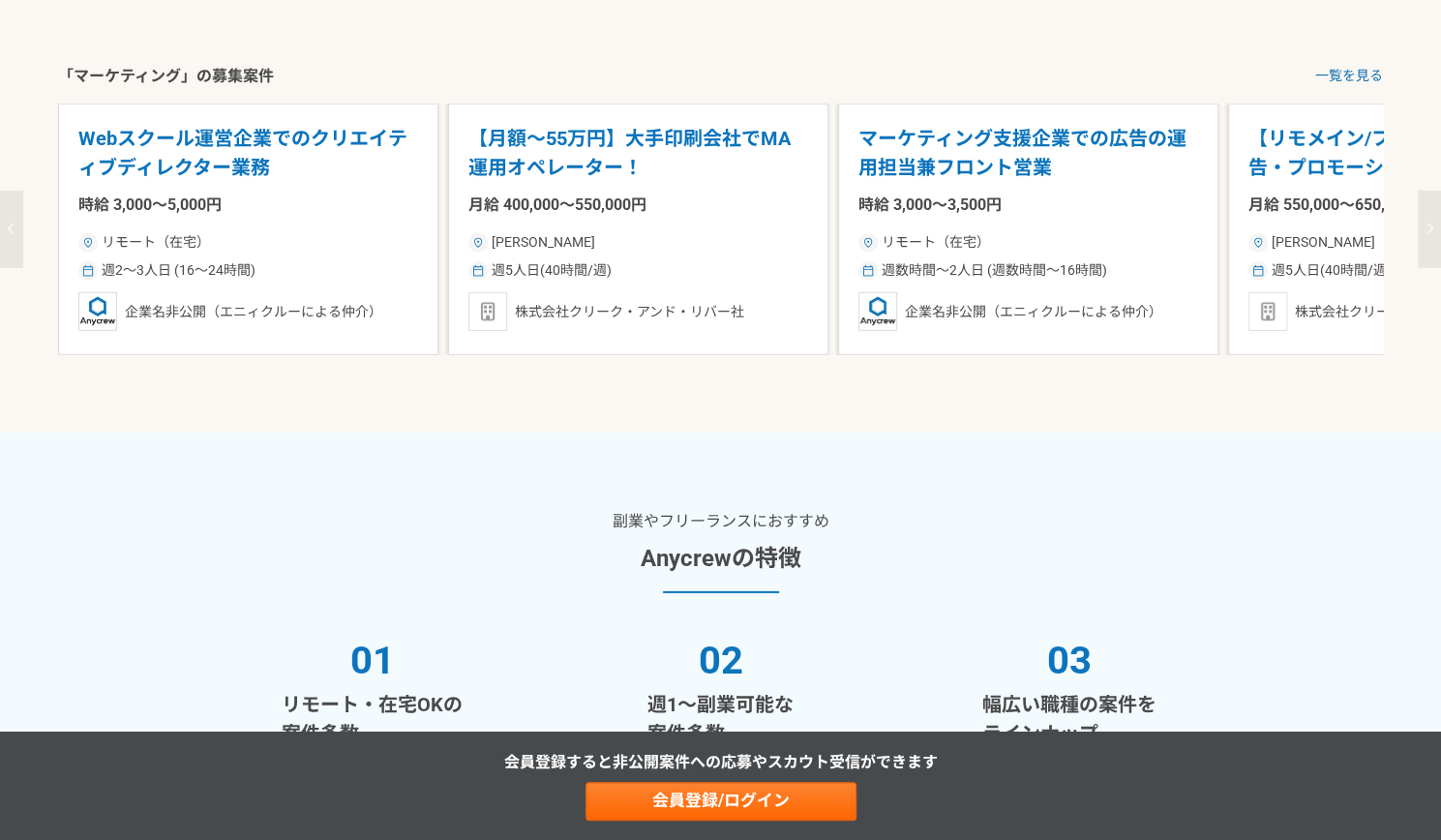
scroll to position [3309, 0]
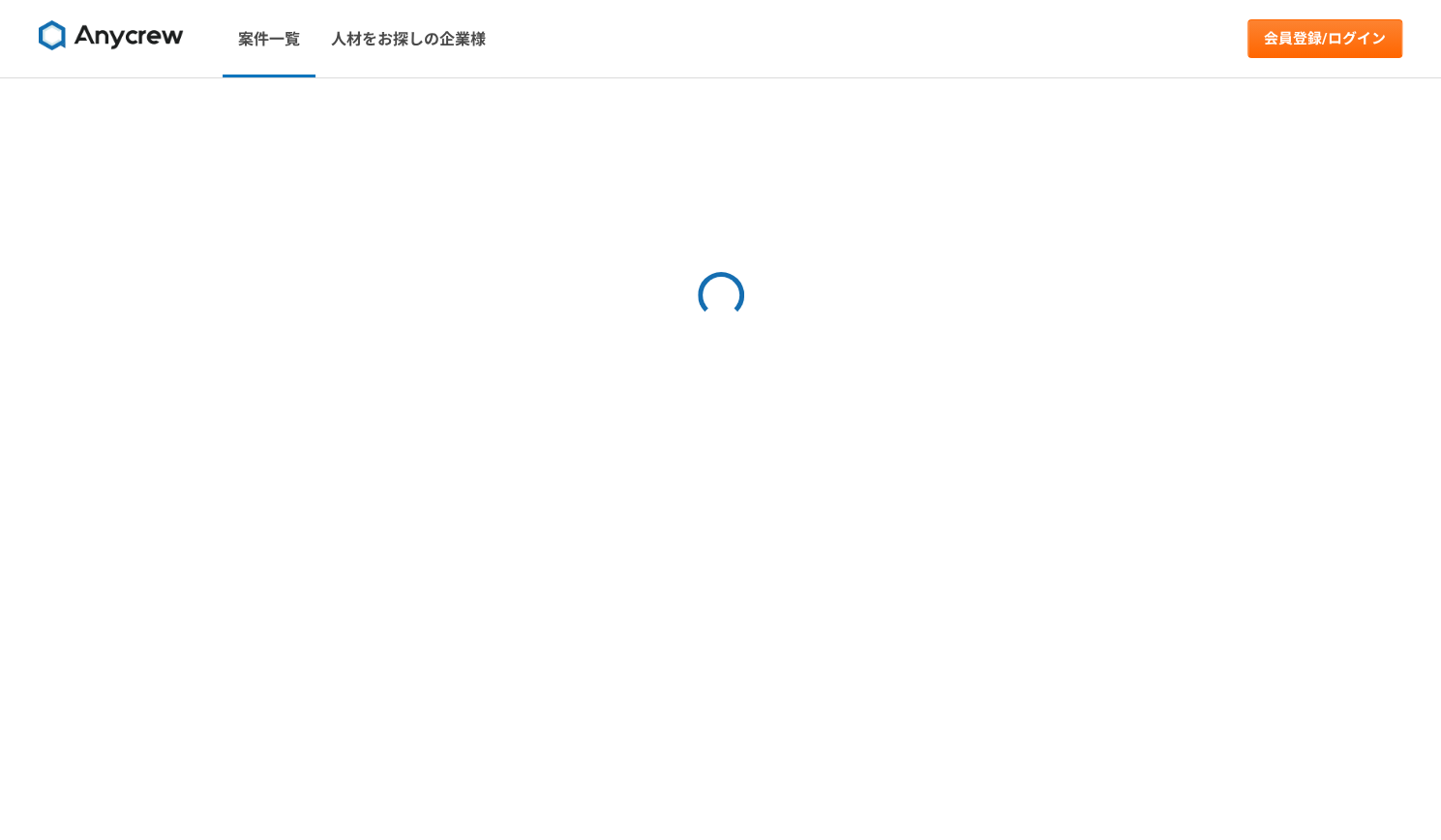
select select "3"
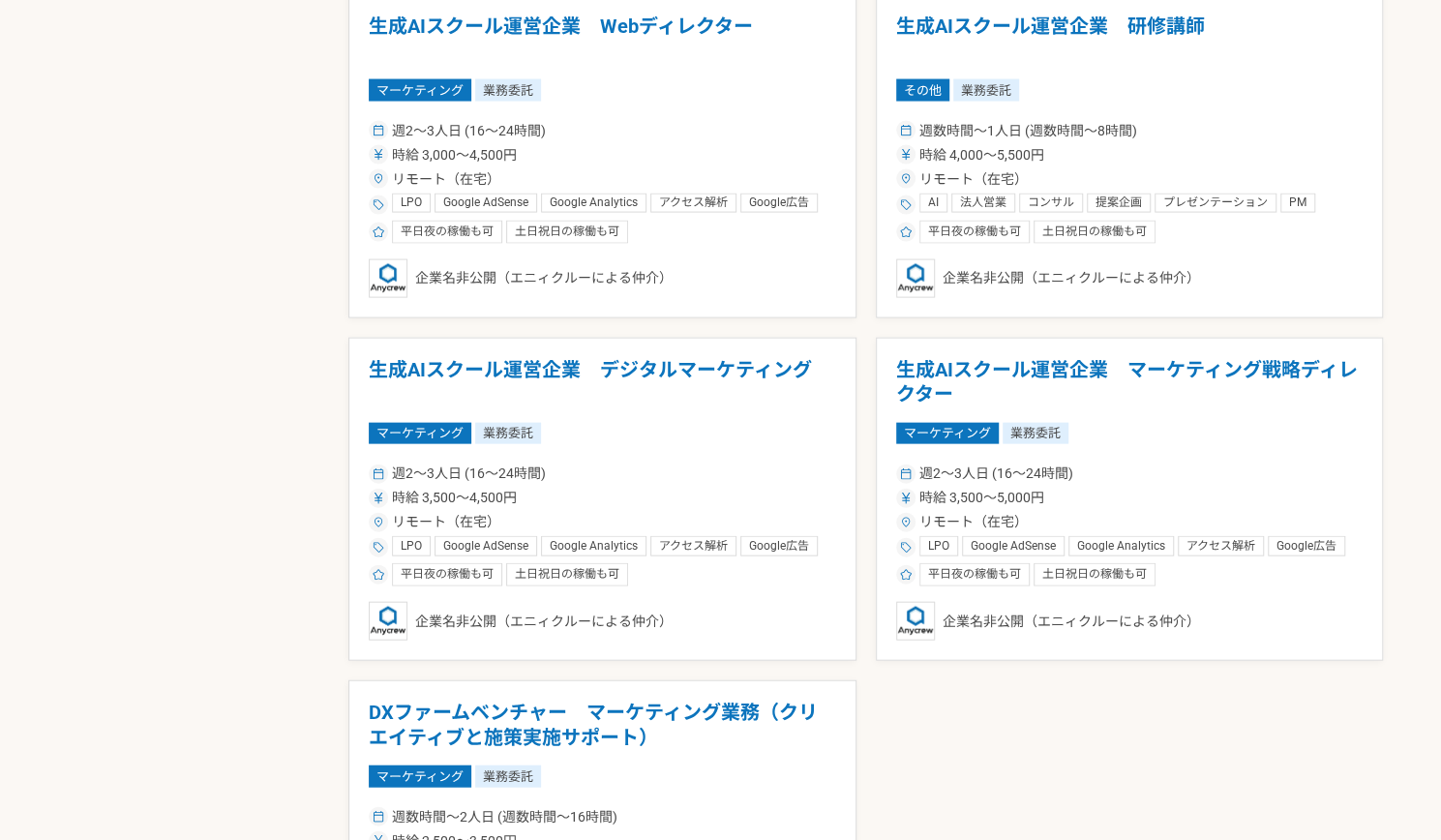
scroll to position [2284, 0]
